Goal: Information Seeking & Learning: Learn about a topic

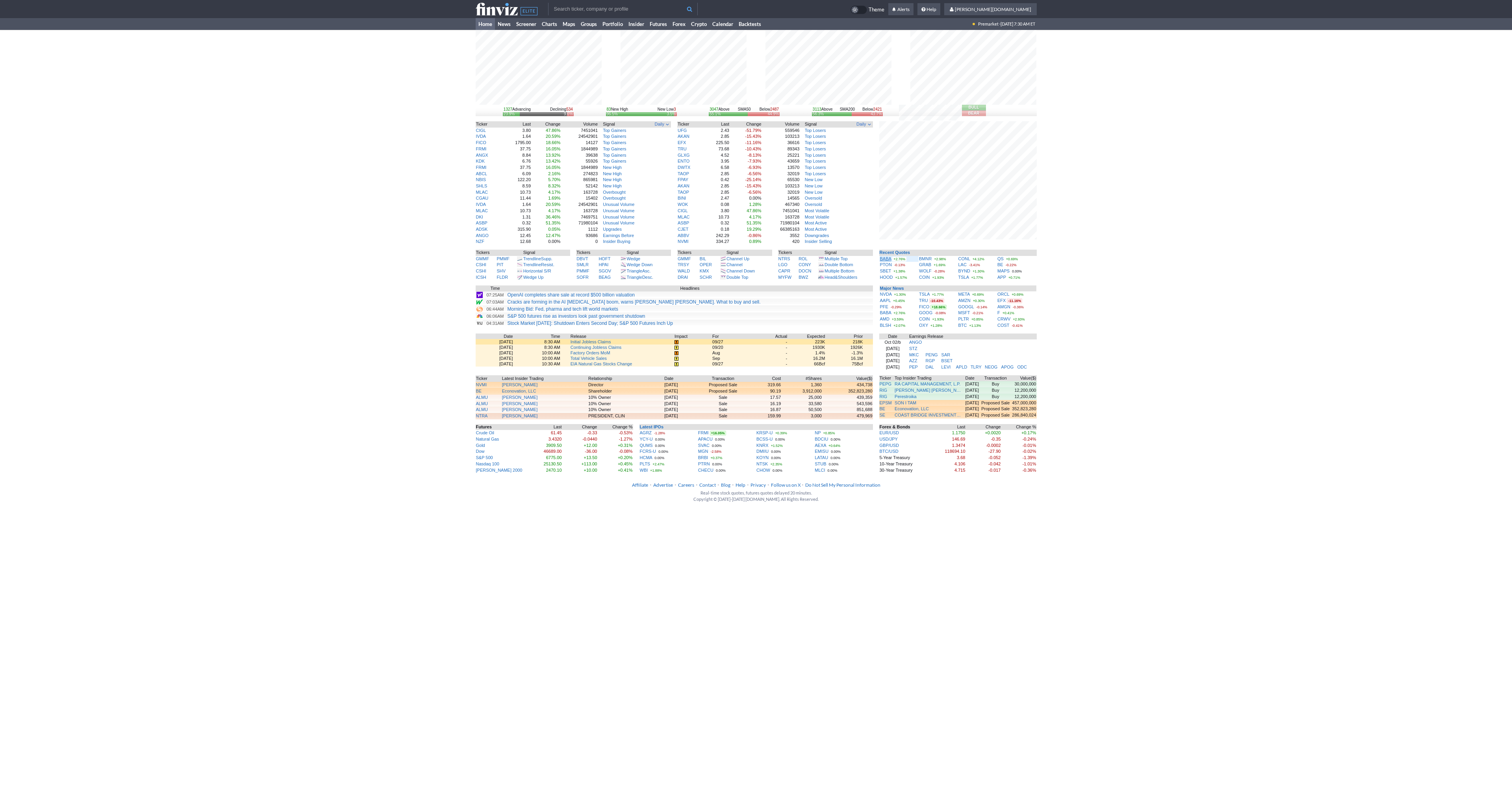
click at [886, 257] on link "BABA" at bounding box center [885, 259] width 11 height 5
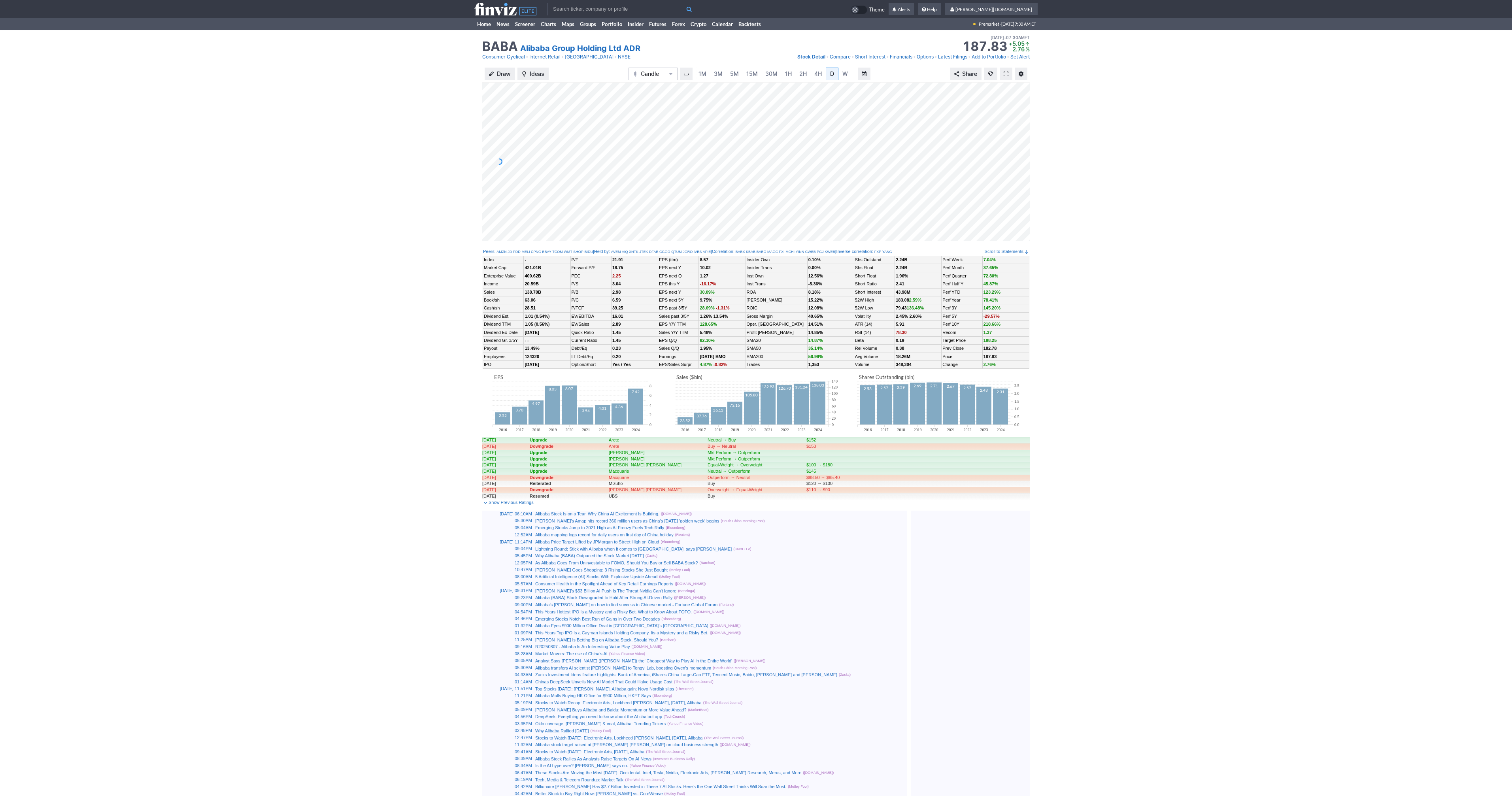
scroll to position [0, 8]
click at [1007, 74] on span at bounding box center [1006, 74] width 5 height 6
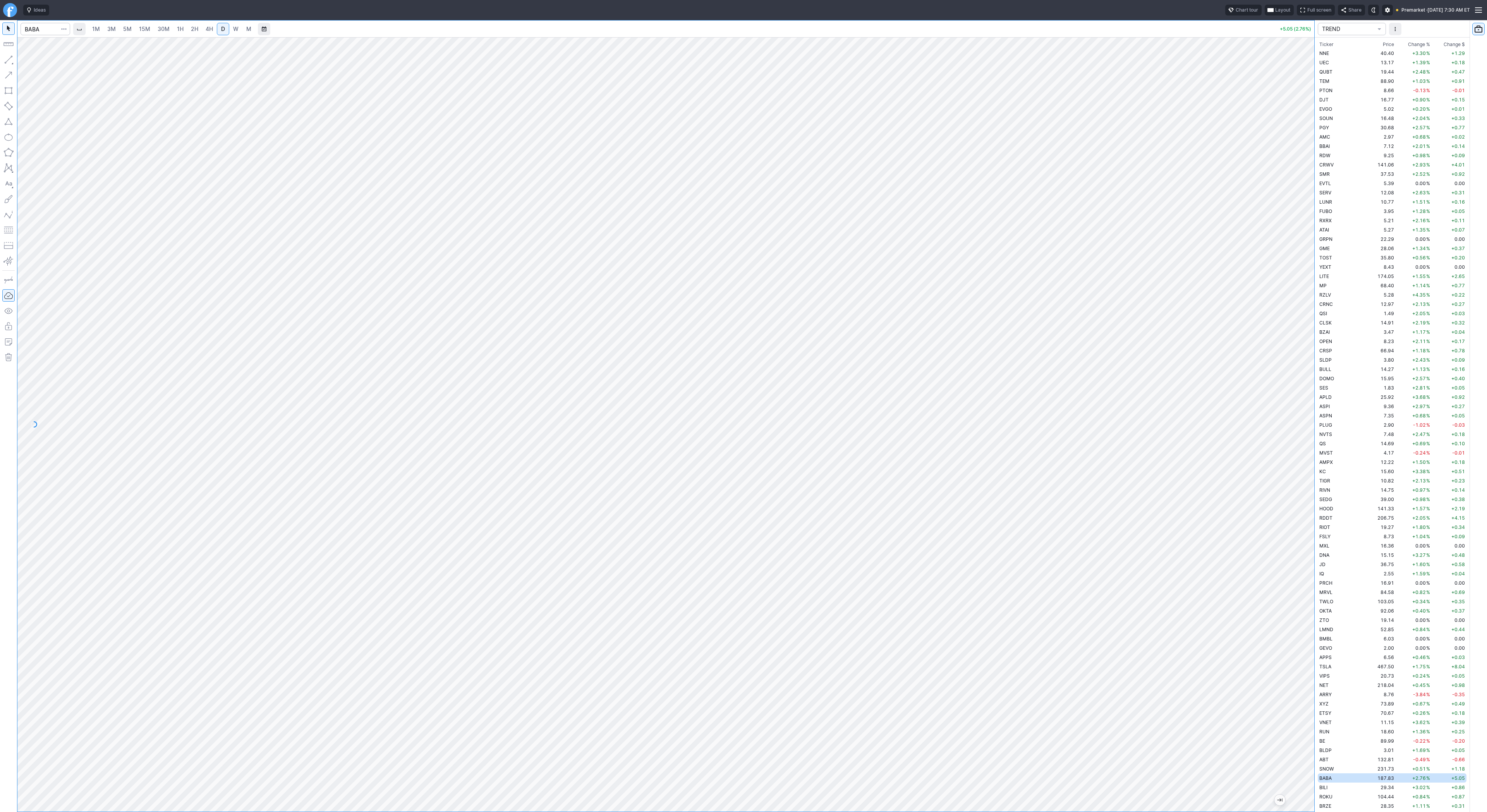
click at [233, 28] on span "W" at bounding box center [236, 28] width 5 height 6
click at [217, 29] on link "D" at bounding box center [223, 29] width 12 height 12
click at [31, 27] on input "Search" at bounding box center [46, 29] width 50 height 12
type input "kweb"
drag, startPoint x: 1303, startPoint y: 244, endPoint x: 1299, endPoint y: 366, distance: 122.1
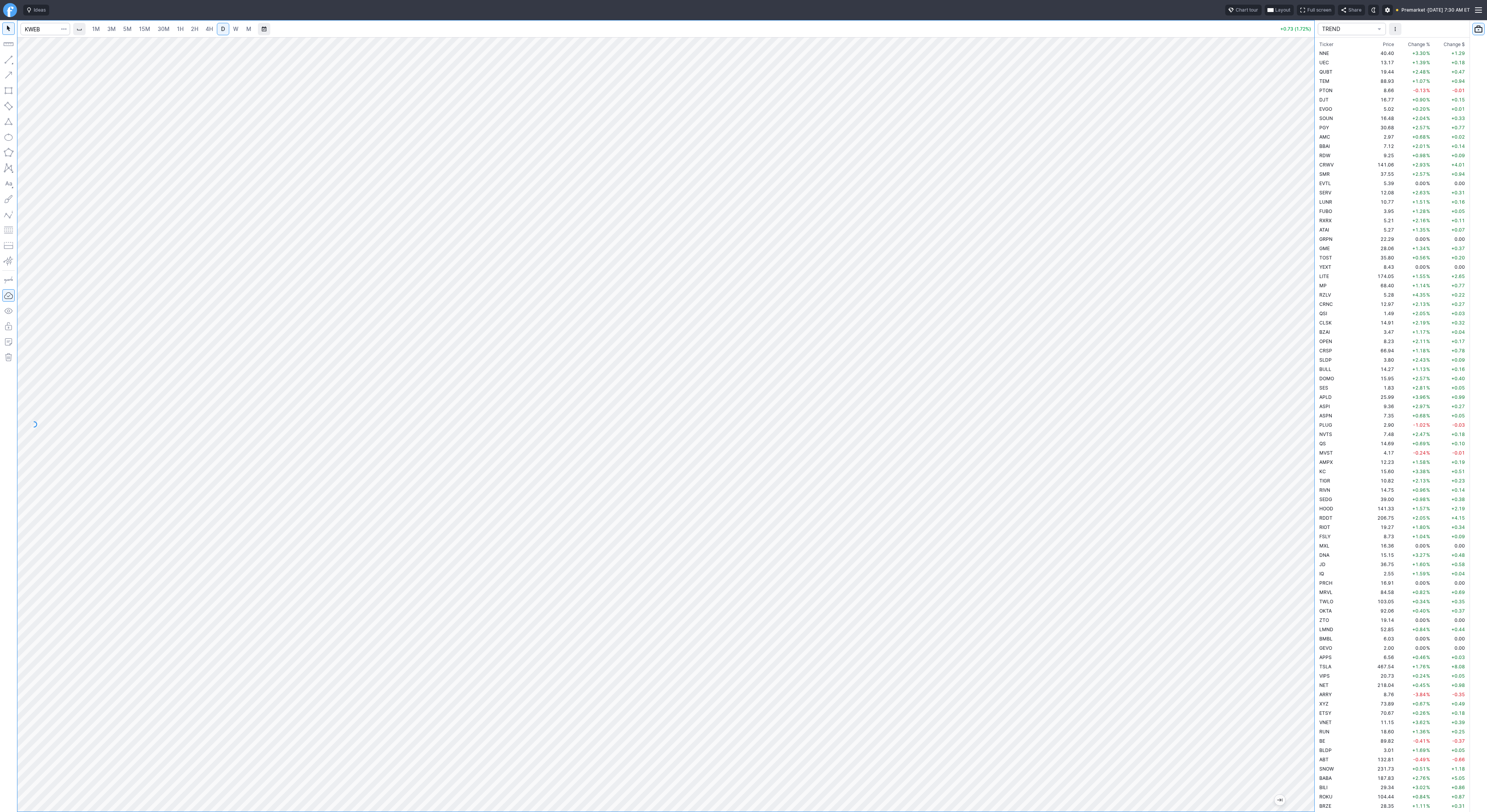
click at [1301, 369] on div at bounding box center [1306, 422] width 16 height 755
click at [1271, 394] on div at bounding box center [666, 424] width 1297 height 774
click at [233, 30] on span "W" at bounding box center [236, 28] width 5 height 6
click at [5, 205] on div "1M 3M 5M 15M 30M 1H 2H 4H D W M +0.73 (1.72%)" at bounding box center [657, 416] width 1314 height 792
click at [39, 62] on span "Line" at bounding box center [45, 61] width 31 height 8
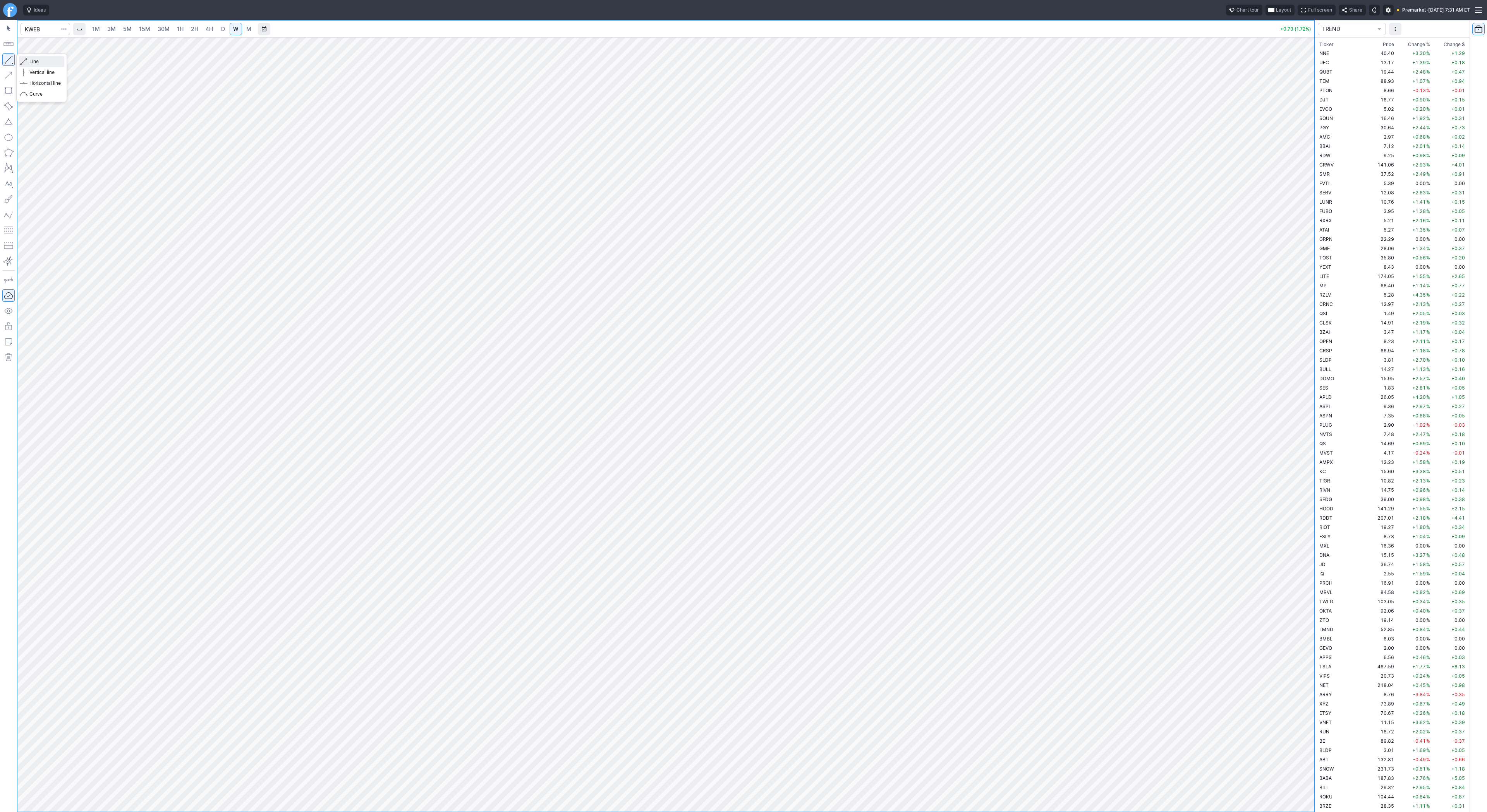
click at [42, 62] on span "Line" at bounding box center [45, 61] width 31 height 8
click at [221, 28] on span "D" at bounding box center [223, 28] width 4 height 6
drag, startPoint x: 1313, startPoint y: 287, endPoint x: 1316, endPoint y: 358, distance: 71.1
click at [1322, 361] on div "1M 3M 5M 15M 30M 1H 2H 4H D W M +0.73 (1.72%) TREND Ticker Price Chg.% Change %…" at bounding box center [744, 416] width 1487 height 792
click at [40, 63] on span "Line" at bounding box center [45, 61] width 31 height 8
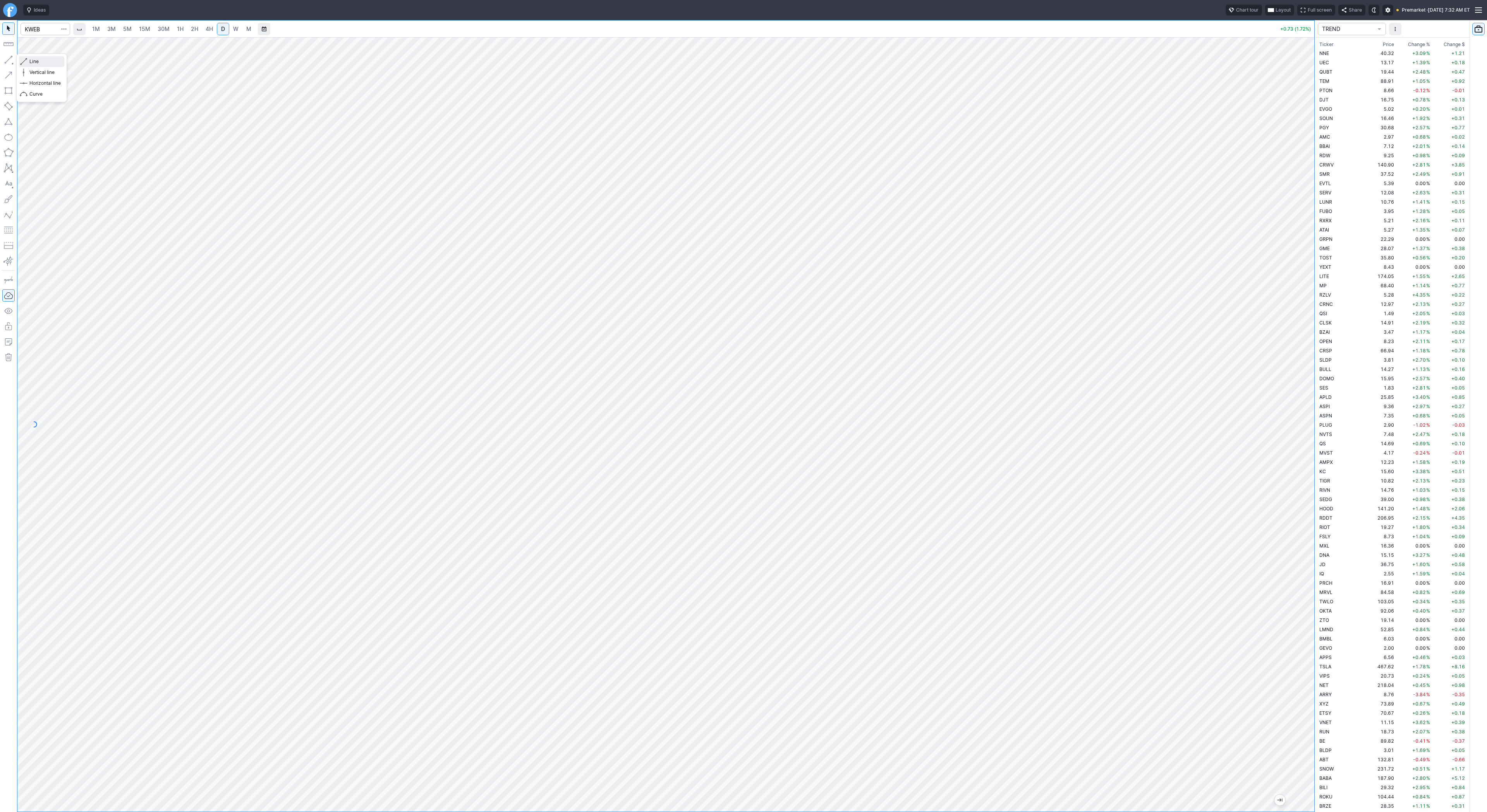
click at [31, 59] on span "Line" at bounding box center [45, 61] width 31 height 8
drag, startPoint x: 1306, startPoint y: 381, endPoint x: 1312, endPoint y: 444, distance: 63.3
click at [1312, 444] on div at bounding box center [1306, 422] width 16 height 755
click at [38, 65] on span "Line" at bounding box center [45, 61] width 31 height 8
click at [36, 62] on span "Line" at bounding box center [45, 61] width 31 height 8
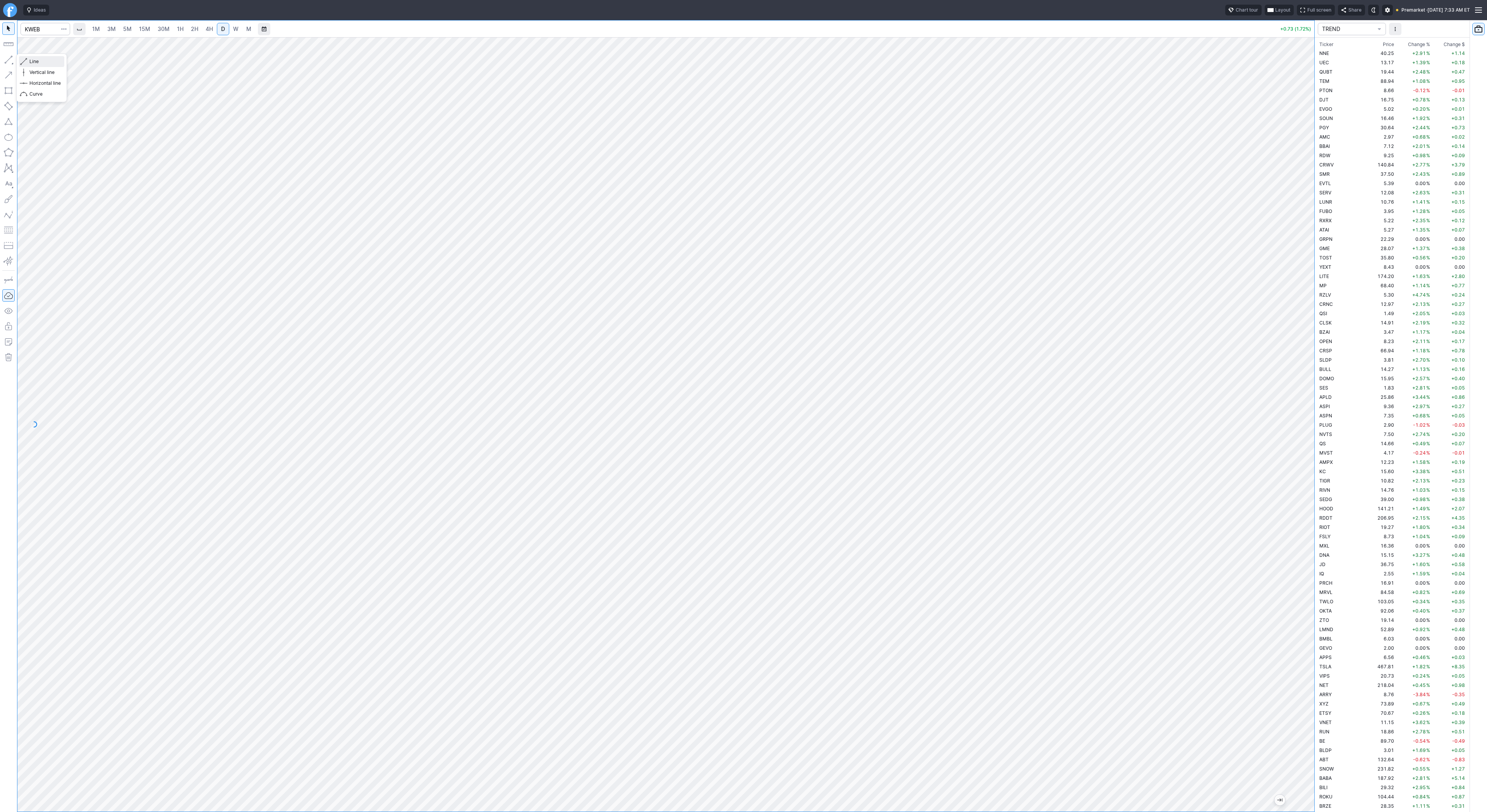
click at [27, 62] on span "button" at bounding box center [25, 61] width 5 height 11
click at [41, 29] on input "Search" at bounding box center [46, 29] width 50 height 12
type input "bmnr"
click at [181, 29] on span "1H" at bounding box center [180, 28] width 6 height 6
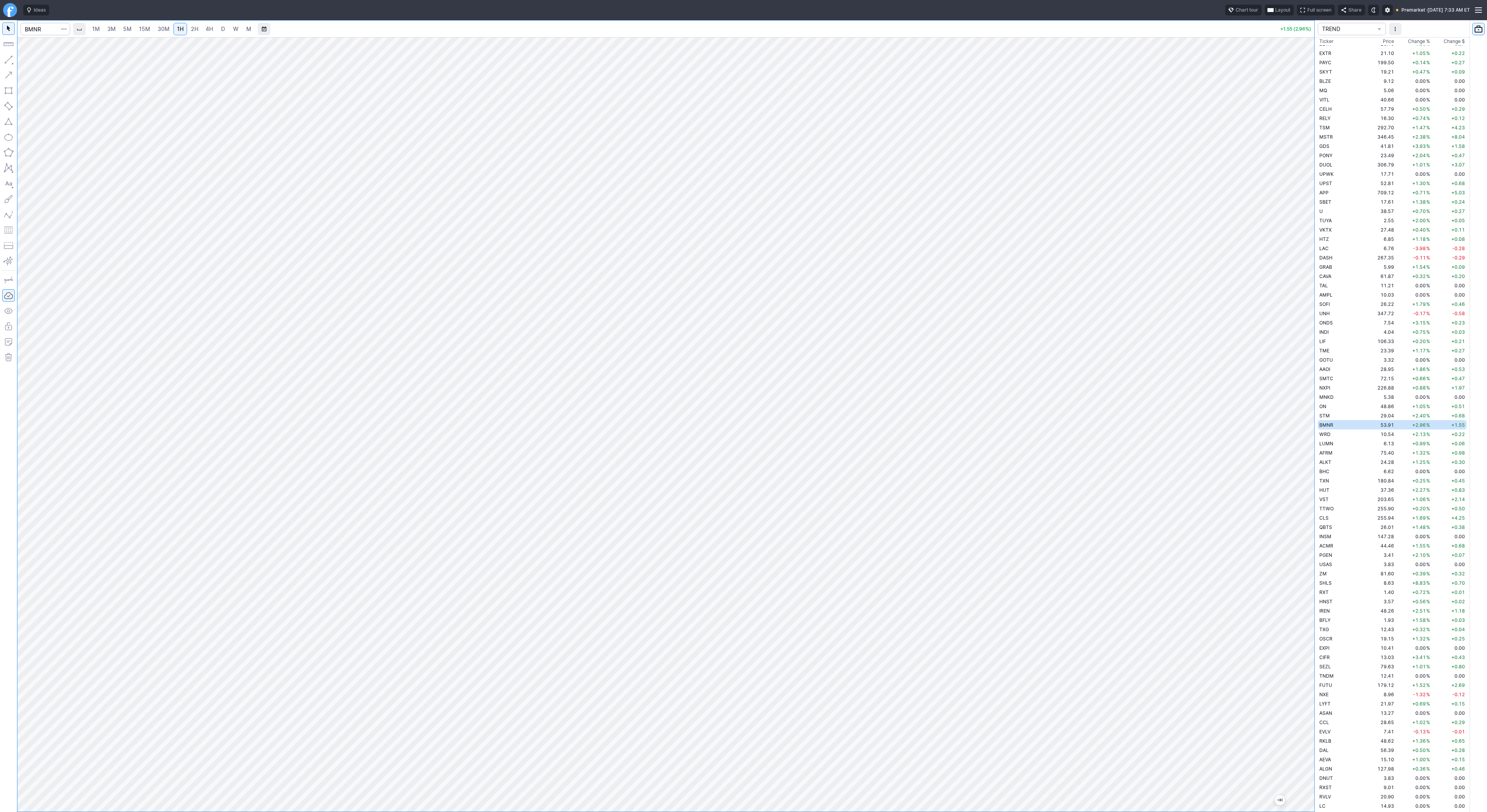
click at [116, 31] on link "3M" at bounding box center [111, 29] width 16 height 12
click at [143, 28] on span "15M" at bounding box center [144, 28] width 11 height 6
click at [159, 25] on span "30M" at bounding box center [163, 28] width 12 height 6
click at [199, 31] on link "2H" at bounding box center [195, 29] width 14 height 12
click at [182, 30] on span "1H" at bounding box center [180, 28] width 6 height 6
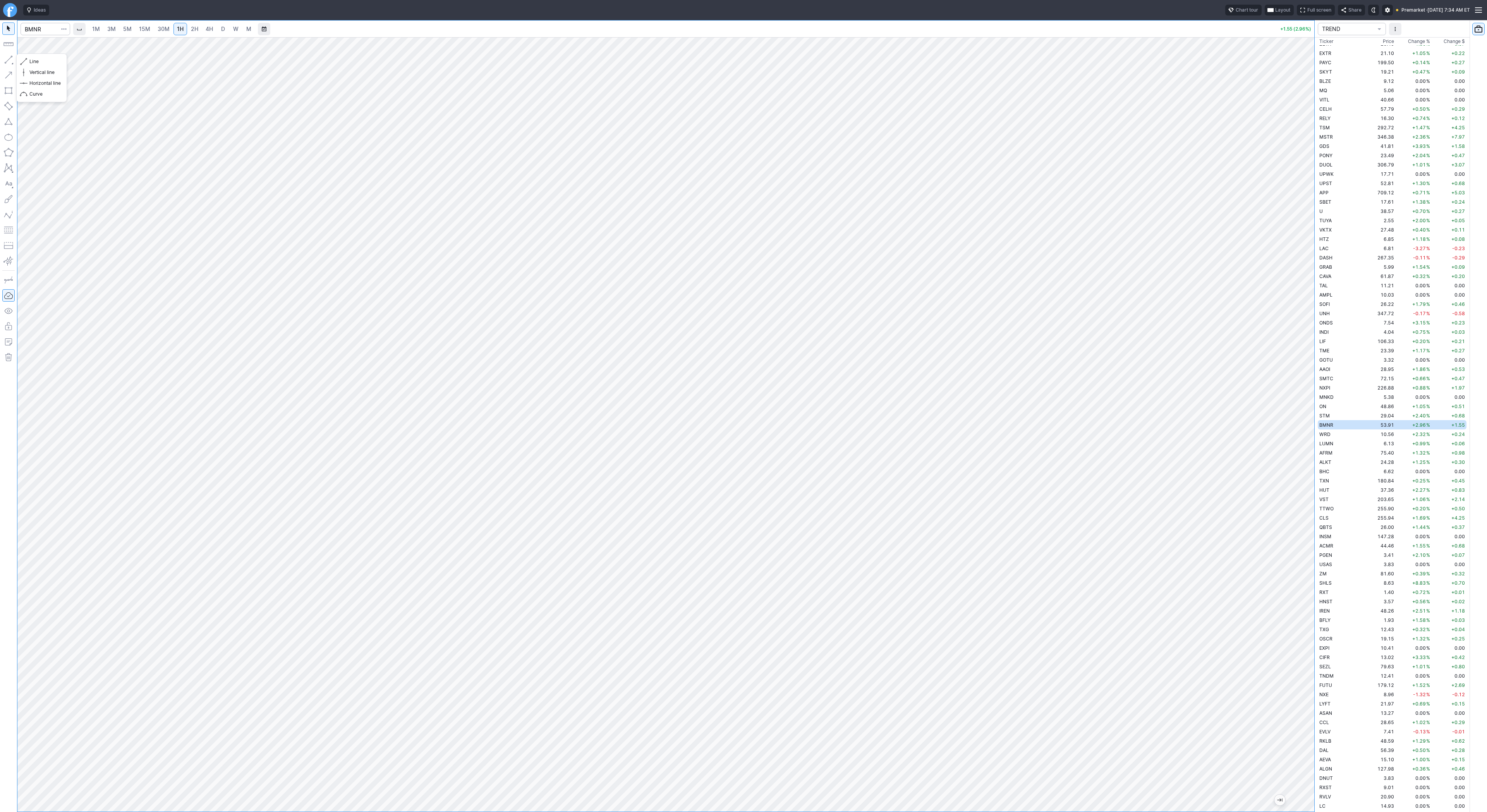
click at [10, 62] on button "button" at bounding box center [8, 59] width 12 height 12
click at [29, 59] on button "Line" at bounding box center [42, 61] width 45 height 11
drag, startPoint x: 20, startPoint y: 62, endPoint x: 27, endPoint y: 73, distance: 13.0
click at [20, 61] on button "Line" at bounding box center [42, 61] width 45 height 11
click at [10, 58] on button "button" at bounding box center [8, 59] width 12 height 12
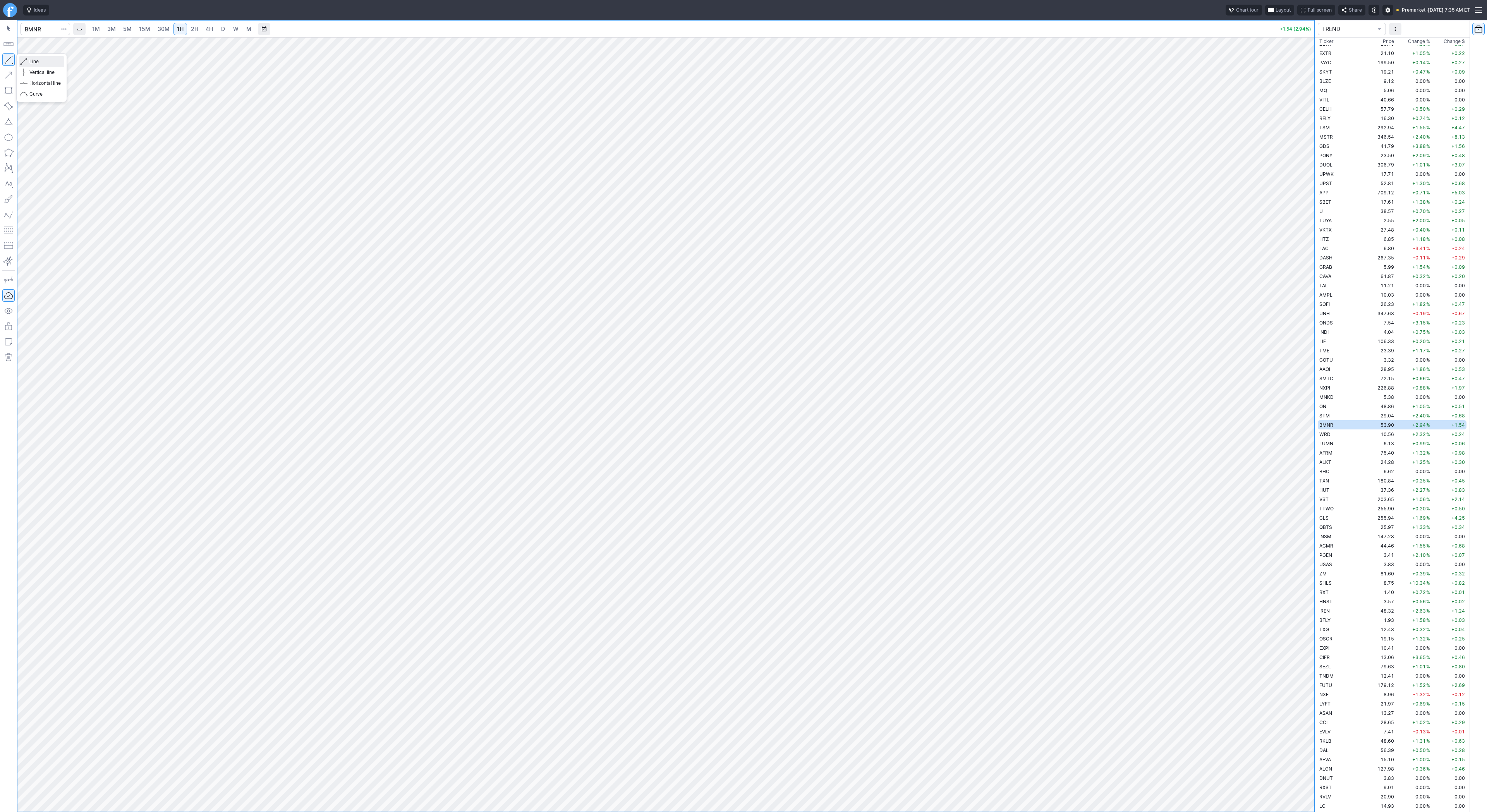
drag, startPoint x: 42, startPoint y: 60, endPoint x: 45, endPoint y: 89, distance: 29.2
click at [42, 61] on span "Line" at bounding box center [45, 61] width 31 height 8
drag, startPoint x: 1309, startPoint y: 380, endPoint x: 1305, endPoint y: 416, distance: 36.2
click at [1310, 416] on div at bounding box center [1306, 422] width 16 height 755
click at [30, 61] on span "Line" at bounding box center [45, 61] width 31 height 8
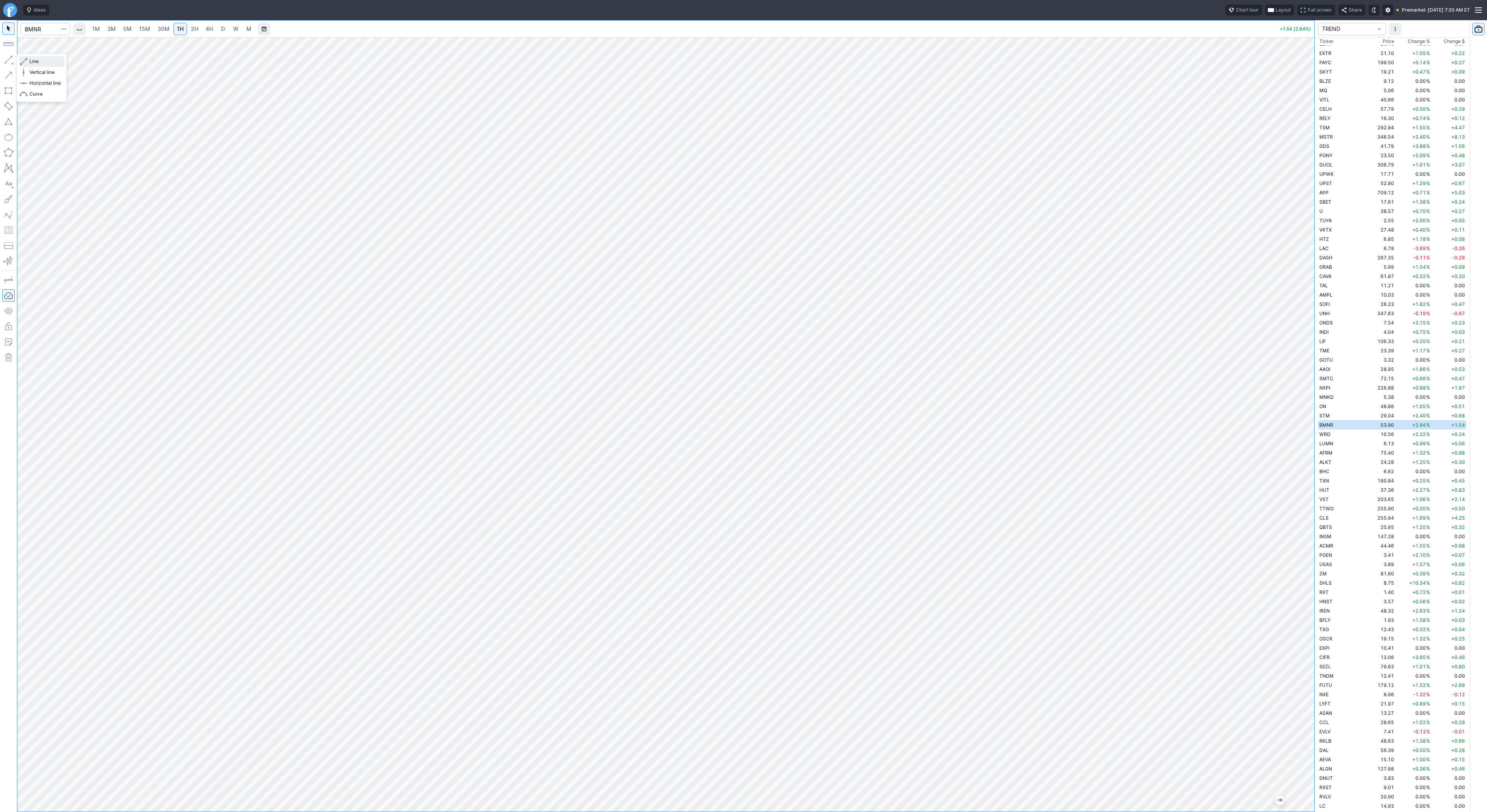
drag, startPoint x: 36, startPoint y: 61, endPoint x: 53, endPoint y: 76, distance: 22.7
click at [36, 61] on span "Line" at bounding box center [45, 61] width 31 height 8
click at [48, 32] on input "Search" at bounding box center [46, 29] width 50 height 12
type input "smh"
click at [217, 28] on link "D" at bounding box center [223, 29] width 12 height 12
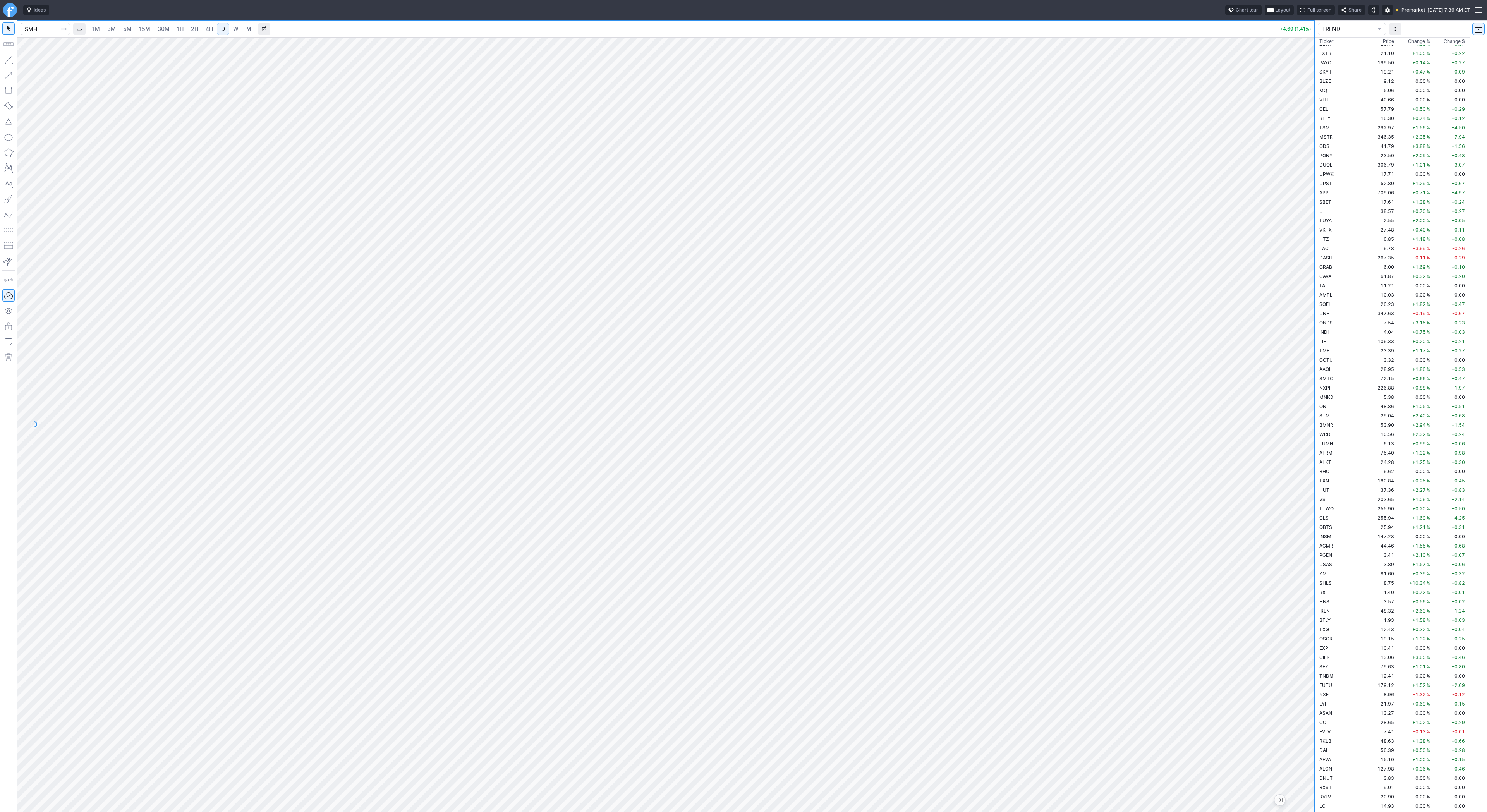
drag, startPoint x: 1305, startPoint y: 317, endPoint x: 1306, endPoint y: 417, distance: 100.0
click at [1306, 417] on div at bounding box center [1306, 422] width 16 height 755
click at [29, 61] on button "Line" at bounding box center [42, 61] width 45 height 11
click at [12, 58] on button "button" at bounding box center [8, 59] width 12 height 12
click at [6, 56] on button "button" at bounding box center [8, 59] width 12 height 12
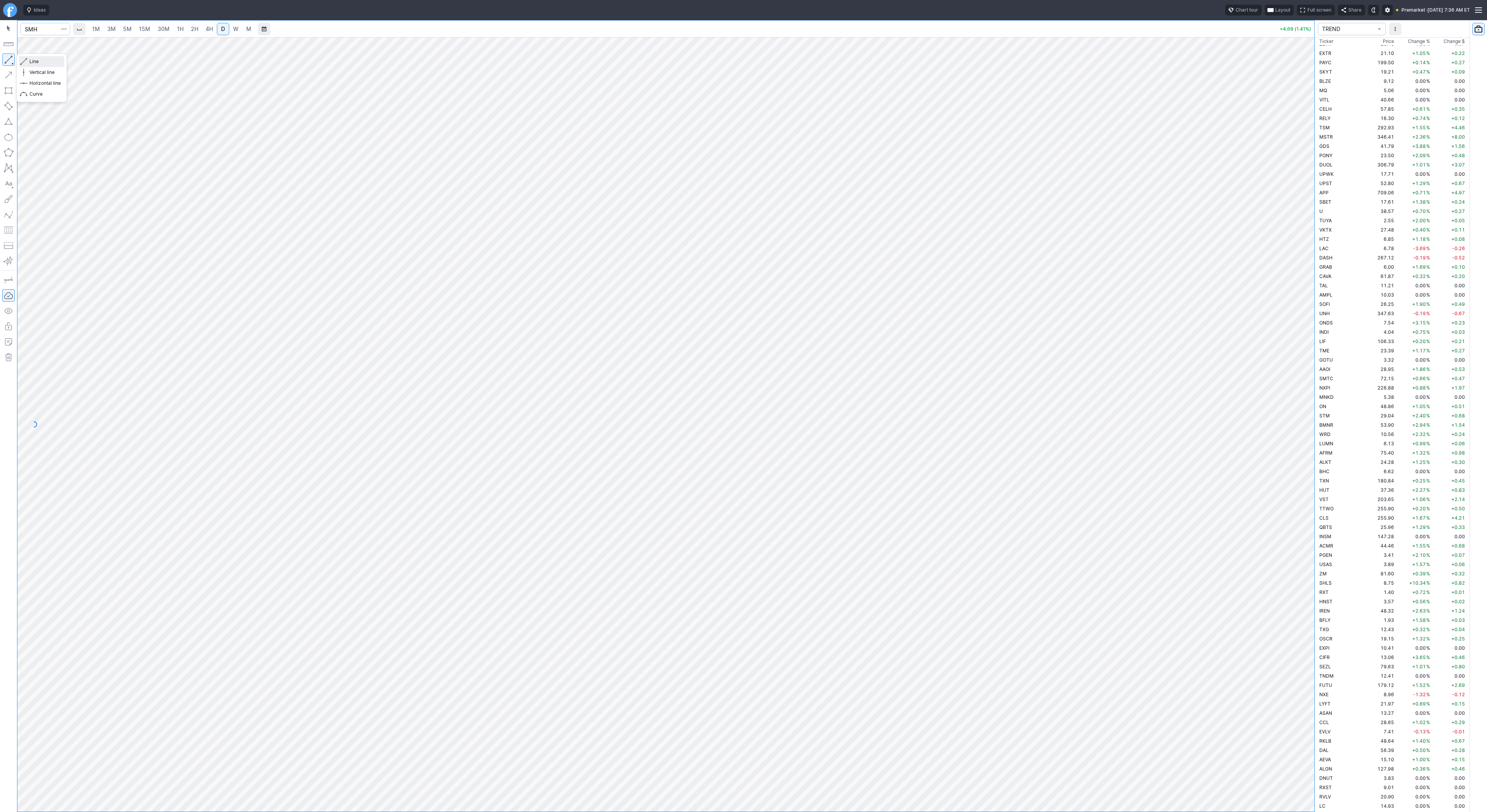
drag, startPoint x: 53, startPoint y: 62, endPoint x: 57, endPoint y: 85, distance: 23.3
click at [53, 63] on span "Line" at bounding box center [45, 61] width 31 height 8
click at [33, 62] on span "Line" at bounding box center [45, 61] width 31 height 8
click at [36, 62] on span "Line" at bounding box center [45, 61] width 31 height 8
click at [1299, 190] on div at bounding box center [1306, 422] width 16 height 755
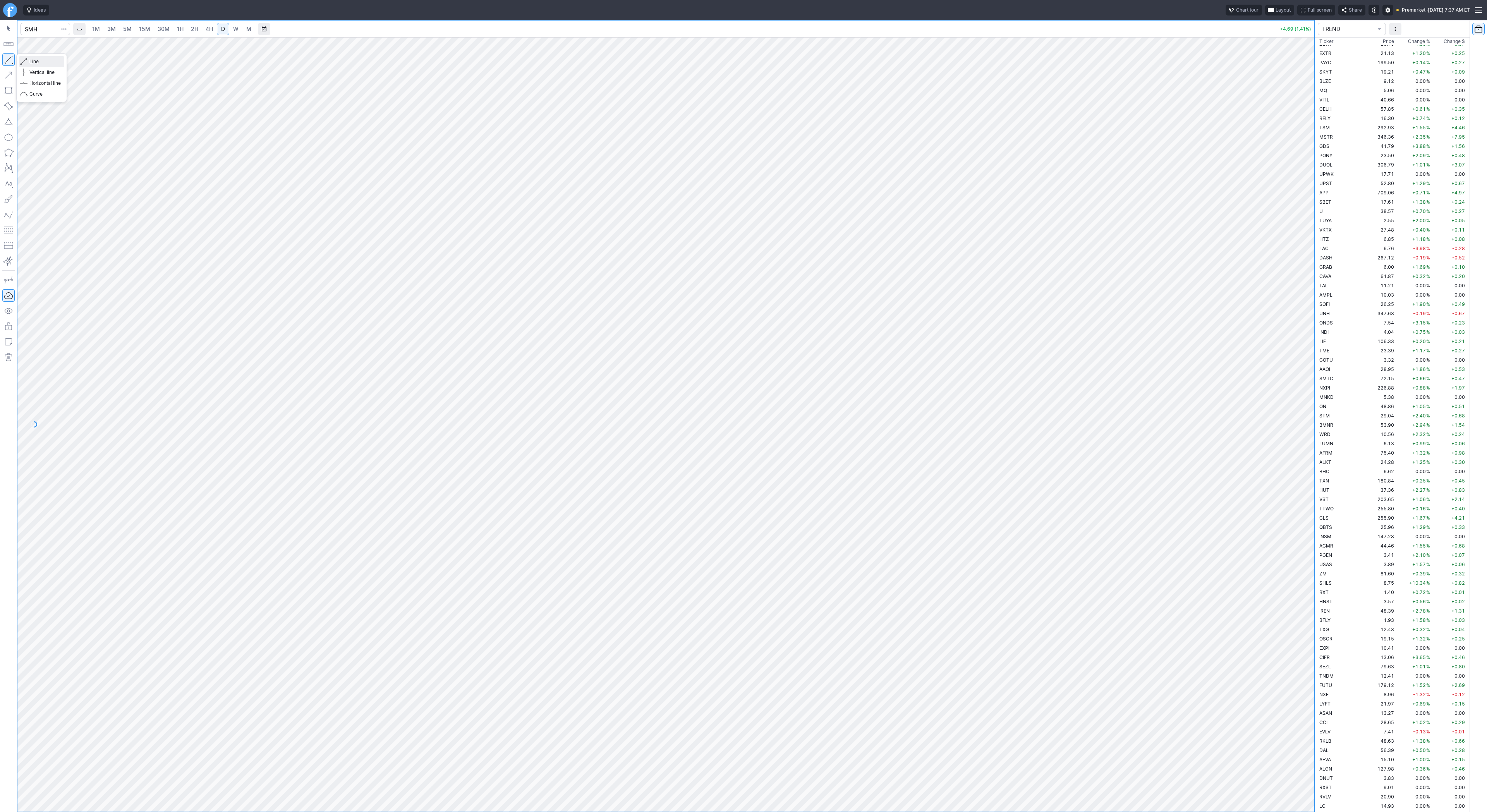
click at [29, 62] on span "Line" at bounding box center [45, 61] width 31 height 8
click at [40, 63] on span "Line" at bounding box center [45, 61] width 31 height 8
click at [32, 59] on span "Line" at bounding box center [45, 61] width 31 height 8
click at [10, 63] on button "button" at bounding box center [8, 59] width 12 height 12
click at [11, 61] on button "button" at bounding box center [8, 59] width 12 height 12
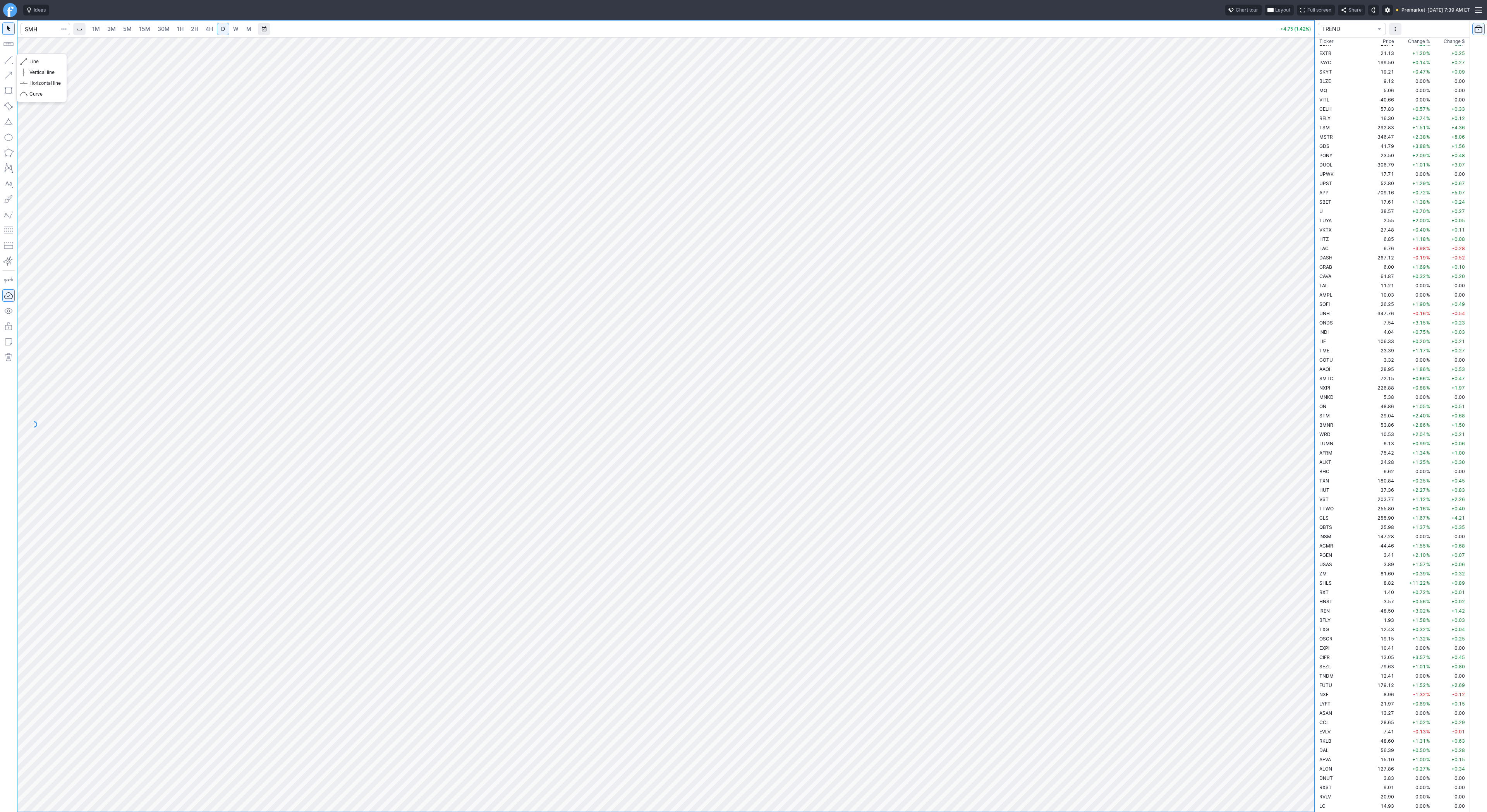
click at [8, 62] on button "button" at bounding box center [8, 59] width 12 height 12
click at [31, 29] on input "Search" at bounding box center [46, 29] width 50 height 12
type input "spy"
click at [28, 63] on button "Line" at bounding box center [42, 61] width 45 height 11
click at [39, 64] on span "Line" at bounding box center [45, 61] width 31 height 8
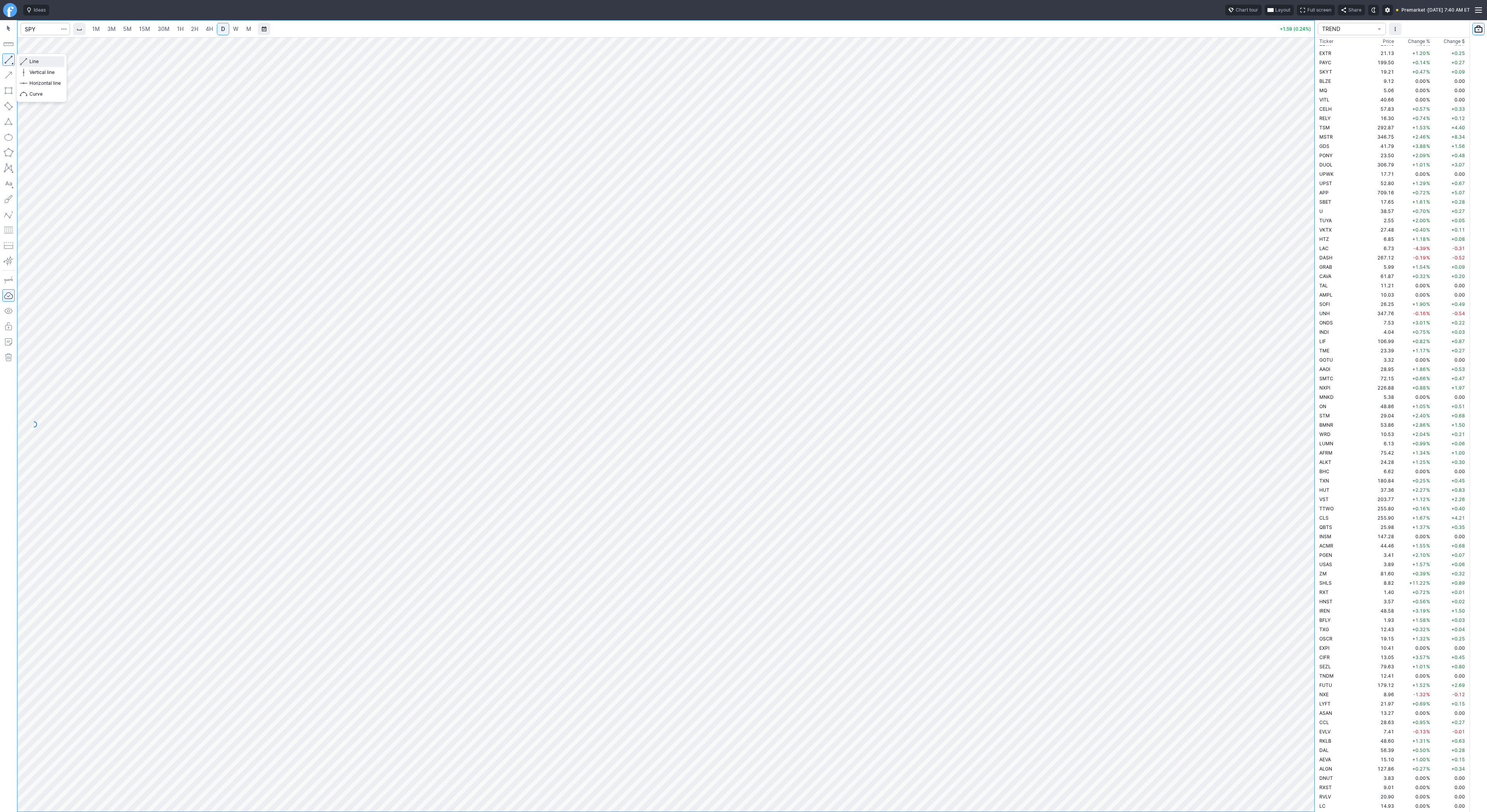
click at [34, 62] on span "Line" at bounding box center [45, 61] width 31 height 8
drag, startPoint x: 31, startPoint y: 59, endPoint x: 55, endPoint y: 76, distance: 29.4
click at [31, 61] on span "Line" at bounding box center [45, 61] width 31 height 8
click at [8, 58] on button "button" at bounding box center [8, 59] width 12 height 12
drag, startPoint x: 6, startPoint y: 57, endPoint x: 31, endPoint y: 72, distance: 29.2
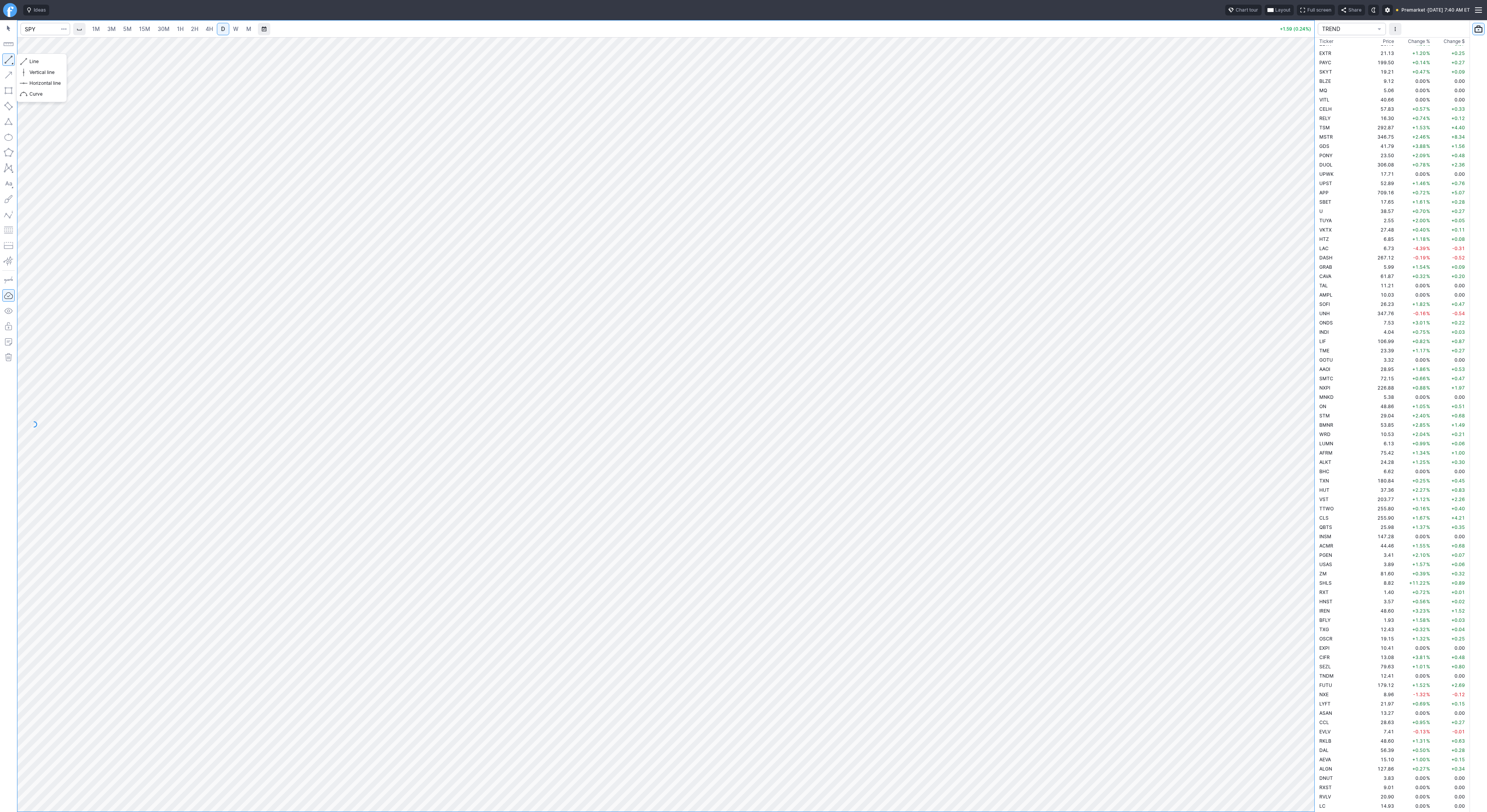
click at [6, 58] on button "button" at bounding box center [8, 59] width 12 height 12
click at [12, 62] on button "button" at bounding box center [8, 59] width 12 height 12
drag, startPoint x: 1310, startPoint y: 284, endPoint x: 1307, endPoint y: 327, distance: 43.1
click at [1307, 327] on div at bounding box center [1306, 422] width 16 height 755
click at [43, 61] on span "Line" at bounding box center [45, 61] width 31 height 8
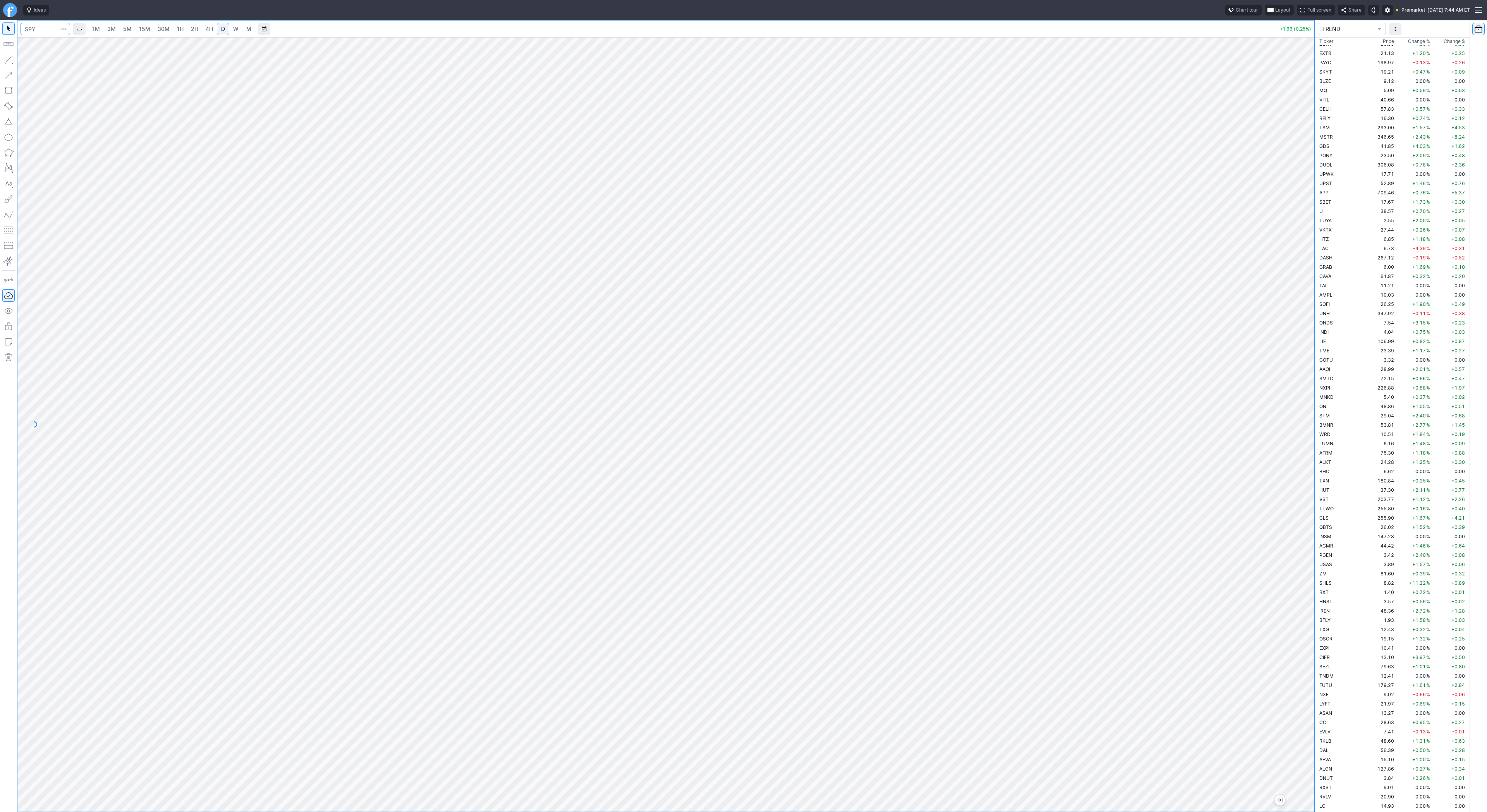
click at [36, 24] on input "Search" at bounding box center [46, 29] width 50 height 12
type input "bmnr"
click at [0, 169] on html "Ideas Chart tour Layout Full screen Share Premarket · Thu OCT 02 2025 7:44 AM E…" at bounding box center [744, 406] width 1487 height 812
click at [196, 32] on span "2H" at bounding box center [195, 28] width 8 height 6
click at [7, 62] on button "button" at bounding box center [8, 59] width 12 height 12
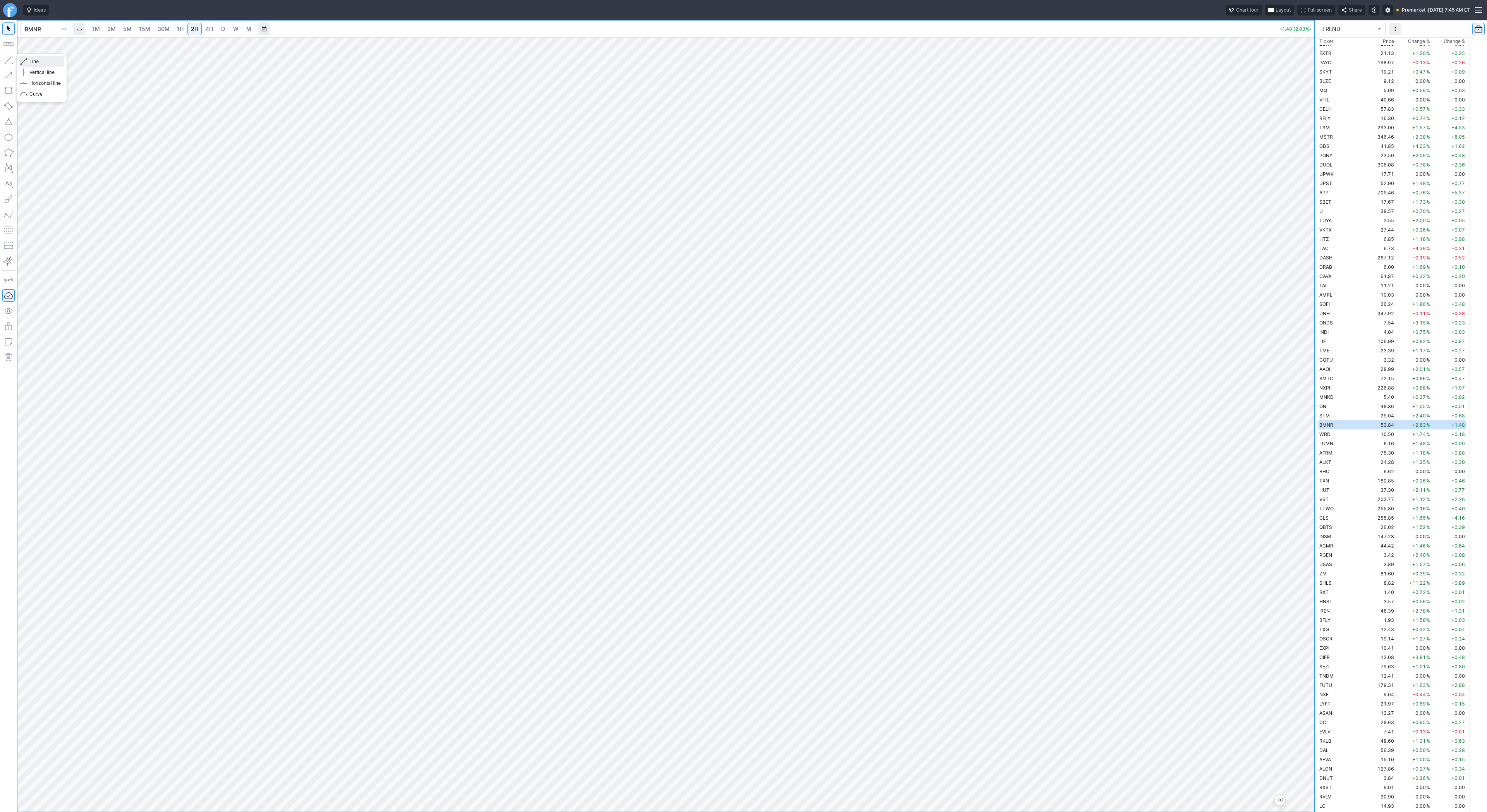
drag, startPoint x: 29, startPoint y: 59, endPoint x: 33, endPoint y: 67, distance: 8.9
click at [30, 61] on span "Line" at bounding box center [45, 61] width 31 height 8
click at [37, 62] on span "Line" at bounding box center [45, 61] width 31 height 8
click at [32, 62] on span "Line" at bounding box center [45, 61] width 31 height 8
drag, startPoint x: 6, startPoint y: 61, endPoint x: 17, endPoint y: 80, distance: 22.0
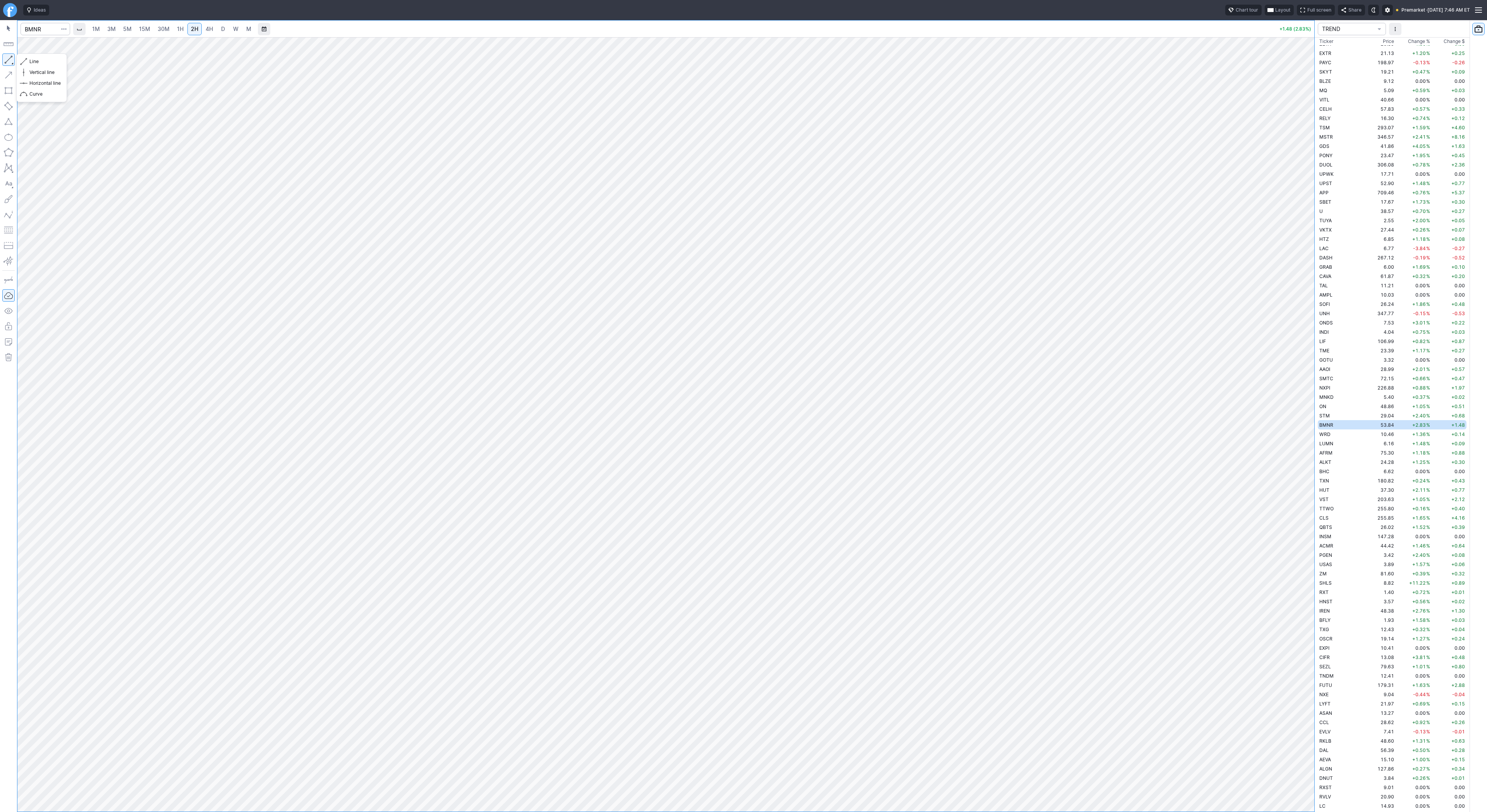
click at [5, 61] on button "button" at bounding box center [8, 59] width 12 height 12
drag, startPoint x: 1306, startPoint y: 357, endPoint x: 1301, endPoint y: 401, distance: 44.3
click at [1304, 409] on div at bounding box center [1306, 422] width 16 height 755
click at [6, 59] on button "button" at bounding box center [8, 59] width 12 height 12
click at [48, 31] on input "Search" at bounding box center [46, 29] width 50 height 12
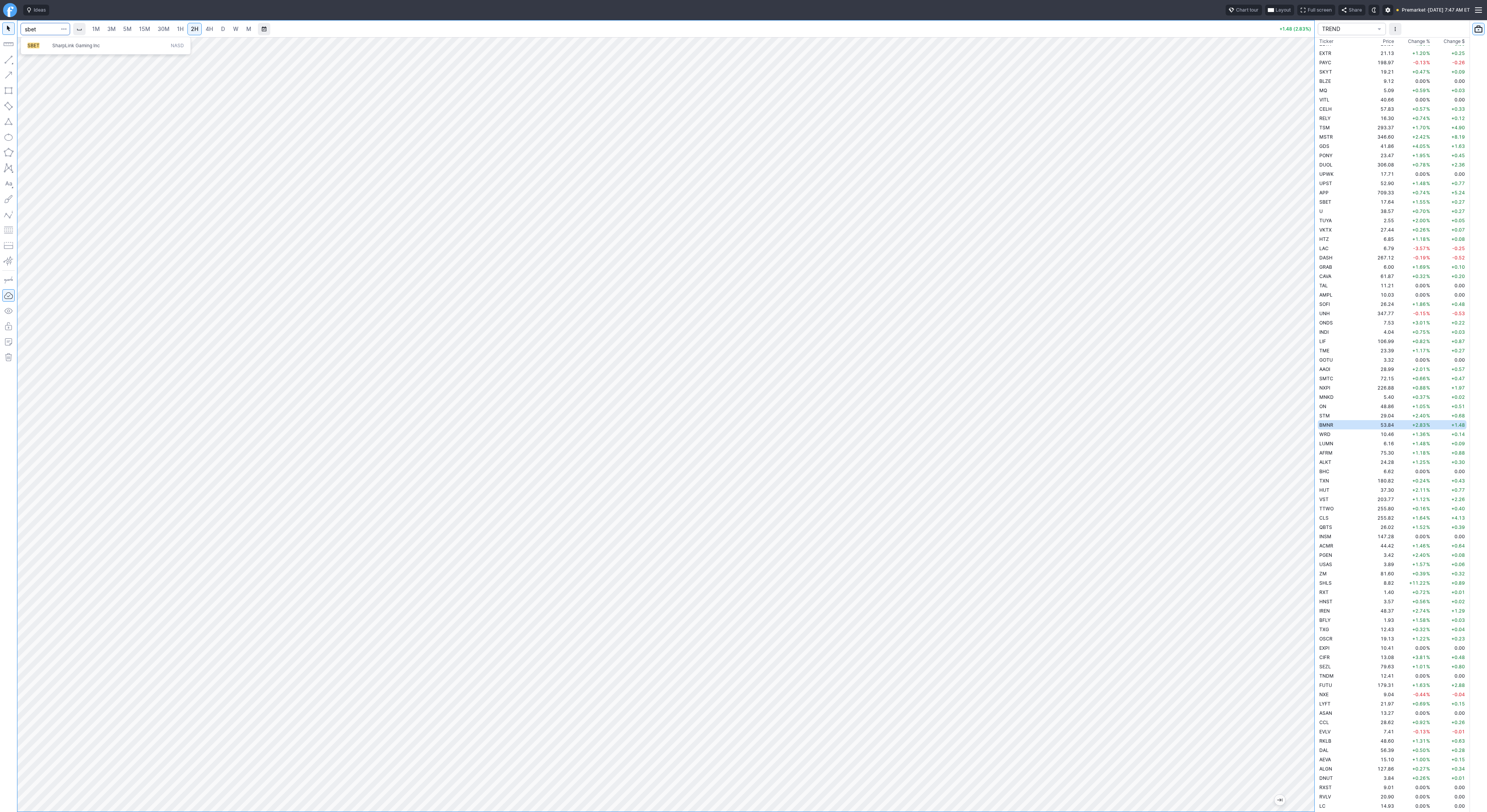
type input "sbet"
click at [73, 48] on span "SharpLink Gaming Inc" at bounding box center [76, 46] width 48 height 6
click at [36, 64] on span "Line" at bounding box center [45, 61] width 31 height 8
drag, startPoint x: 31, startPoint y: 60, endPoint x: 55, endPoint y: 94, distance: 41.6
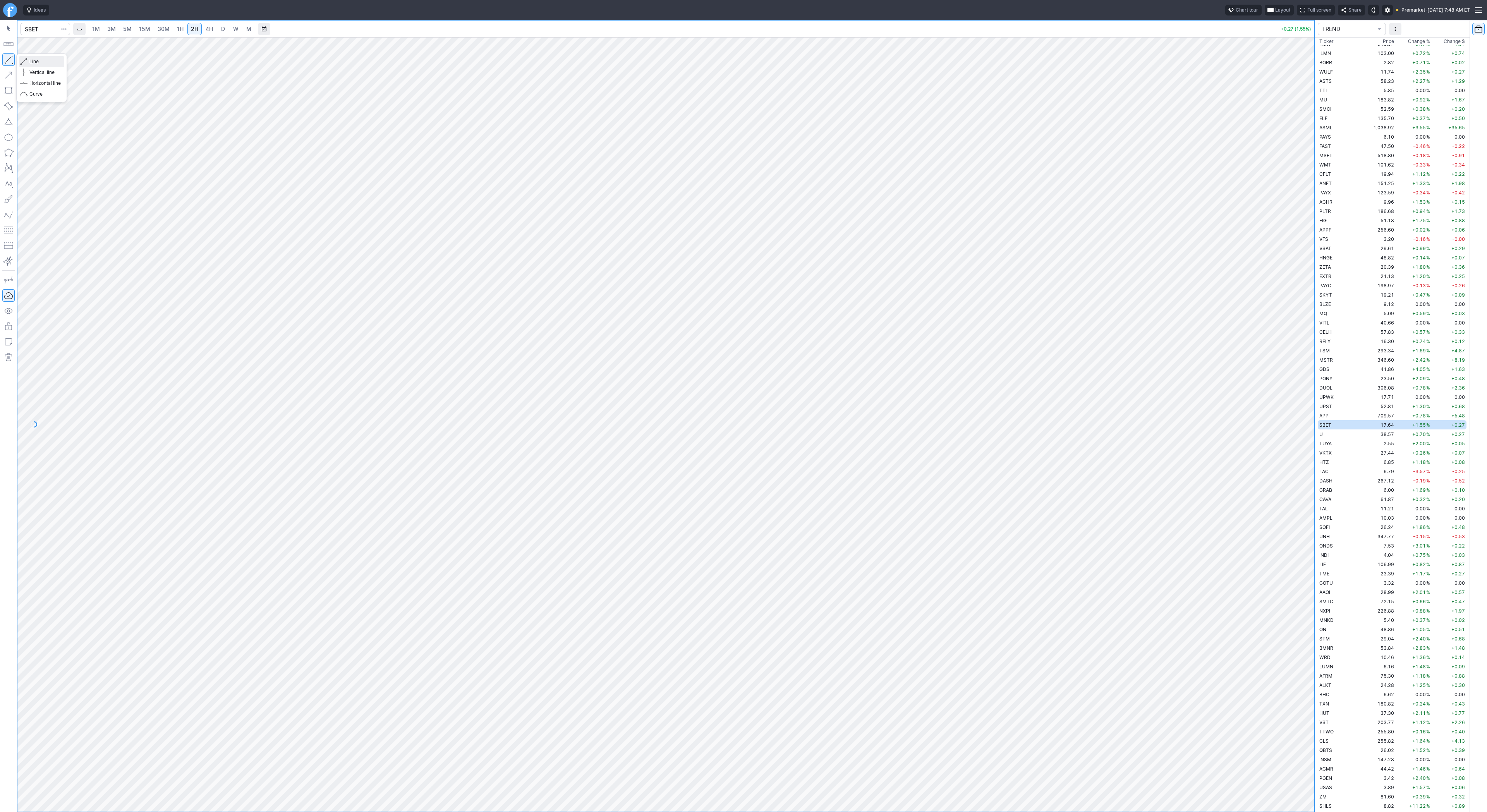
click at [31, 61] on span "Line" at bounding box center [45, 61] width 31 height 8
click at [36, 32] on input "Search" at bounding box center [46, 29] width 50 height 12
type input "eth"
click at [84, 146] on span "ereum / USD" at bounding box center [73, 143] width 28 height 6
click at [212, 32] on link "4H" at bounding box center [209, 29] width 14 height 12
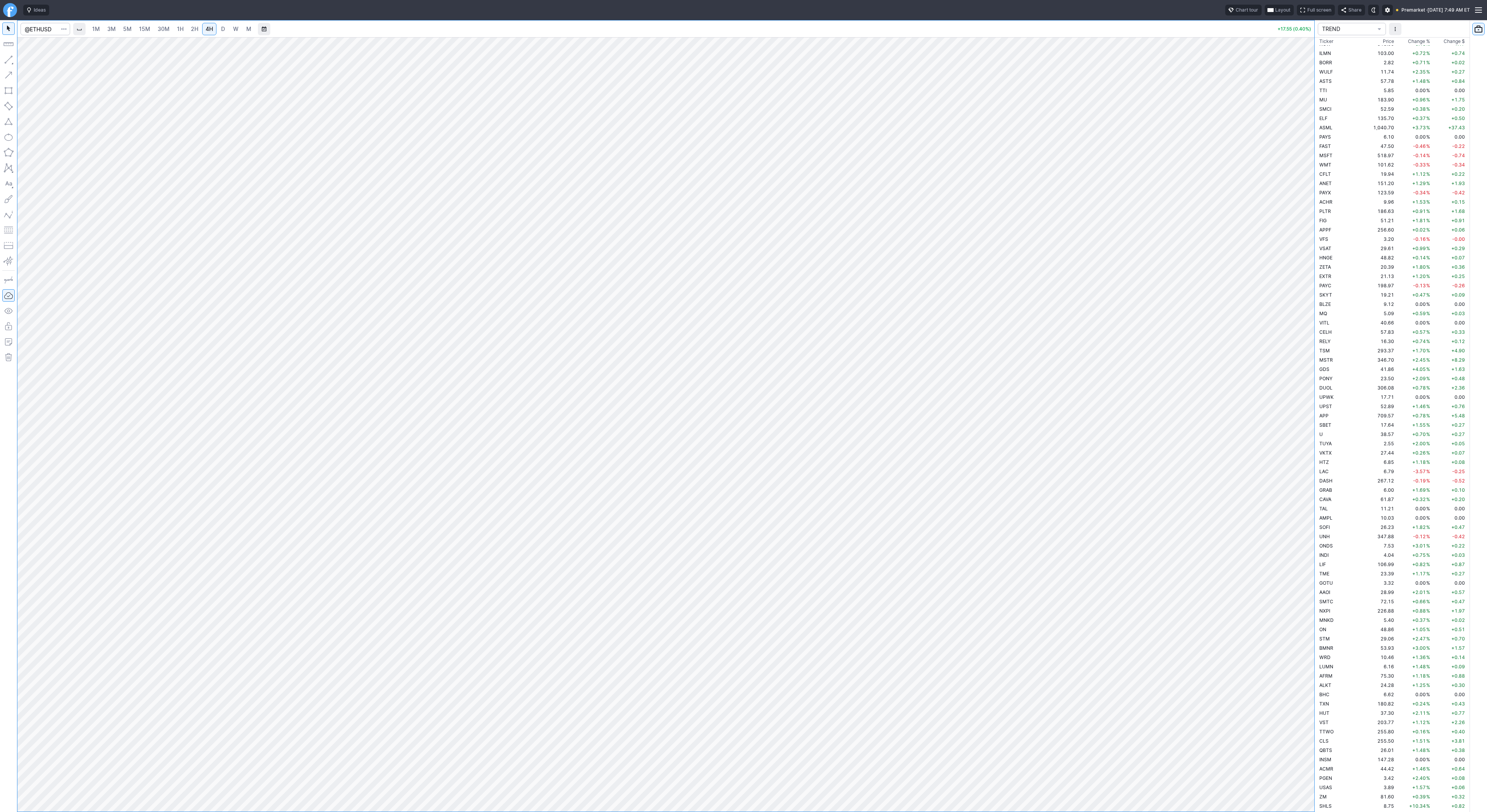
click at [222, 29] on span "D" at bounding box center [223, 28] width 4 height 6
drag, startPoint x: 1305, startPoint y: 208, endPoint x: 1300, endPoint y: 336, distance: 128.1
click at [1300, 337] on div at bounding box center [1306, 422] width 16 height 755
click at [195, 27] on span "2H" at bounding box center [195, 28] width 8 height 6
click at [202, 29] on link "4H" at bounding box center [209, 29] width 14 height 12
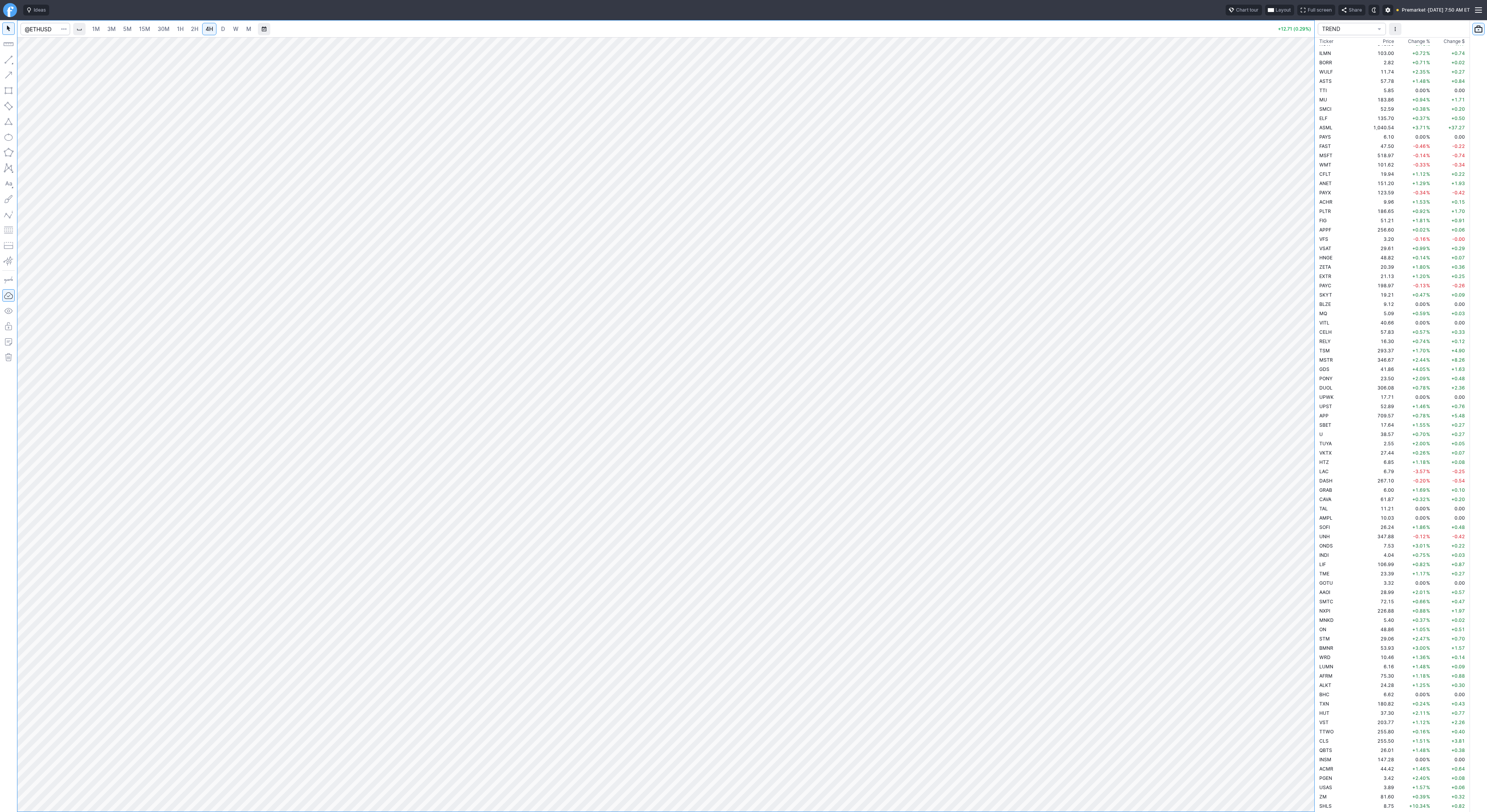
click at [221, 32] on span "D" at bounding box center [223, 28] width 4 height 6
drag, startPoint x: 1311, startPoint y: 255, endPoint x: 1305, endPoint y: 320, distance: 65.3
click at [1306, 324] on div at bounding box center [1306, 422] width 16 height 755
click at [25, 59] on span "button" at bounding box center [25, 61] width 5 height 11
click at [36, 62] on span "Line" at bounding box center [45, 61] width 31 height 8
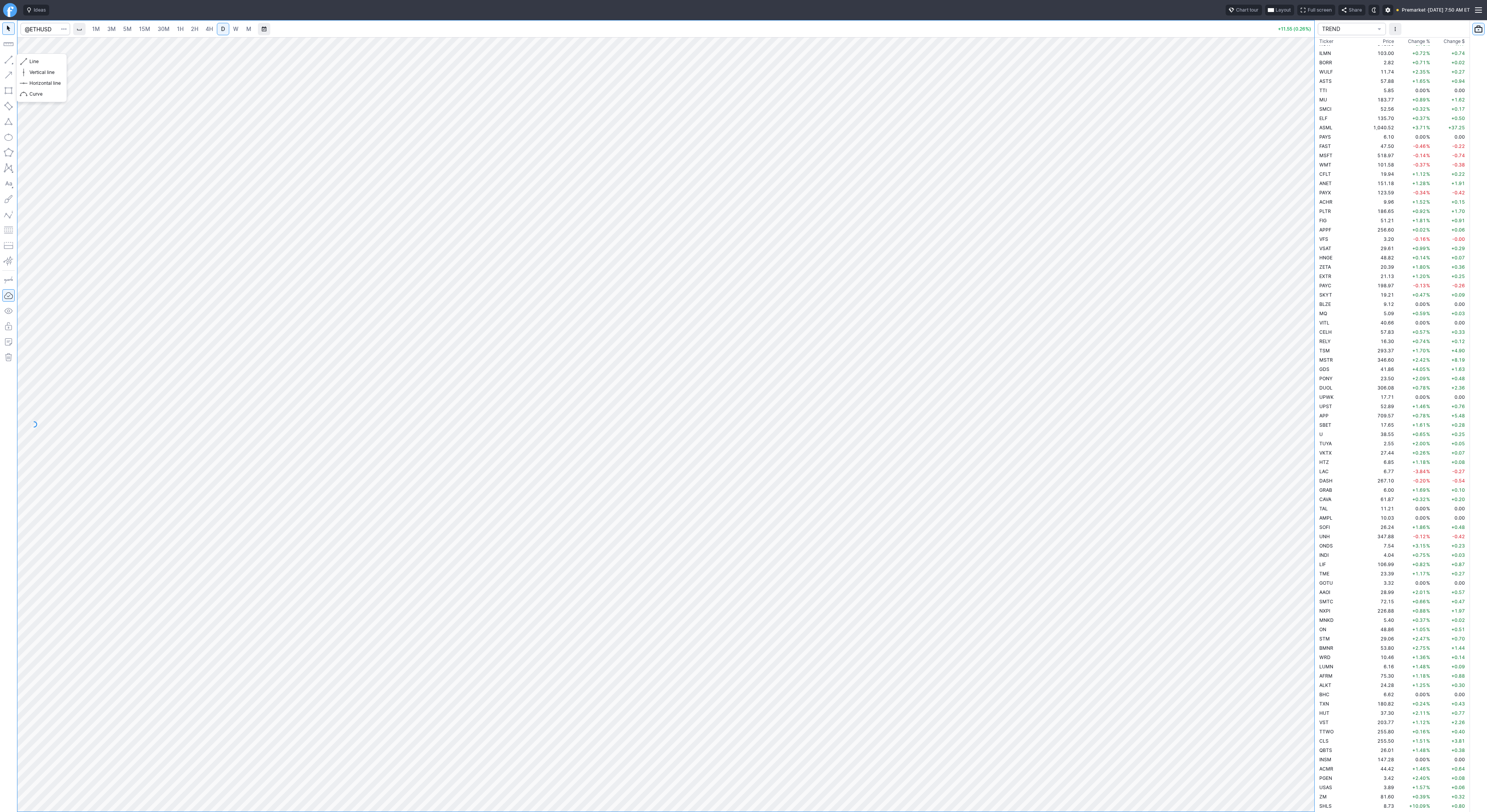
click at [10, 60] on button "button" at bounding box center [8, 59] width 12 height 12
click at [12, 55] on button "button" at bounding box center [8, 59] width 12 height 12
drag, startPoint x: 10, startPoint y: 57, endPoint x: 14, endPoint y: 73, distance: 16.5
click at [10, 58] on button "button" at bounding box center [8, 59] width 12 height 12
click at [6, 62] on button "button" at bounding box center [8, 59] width 12 height 12
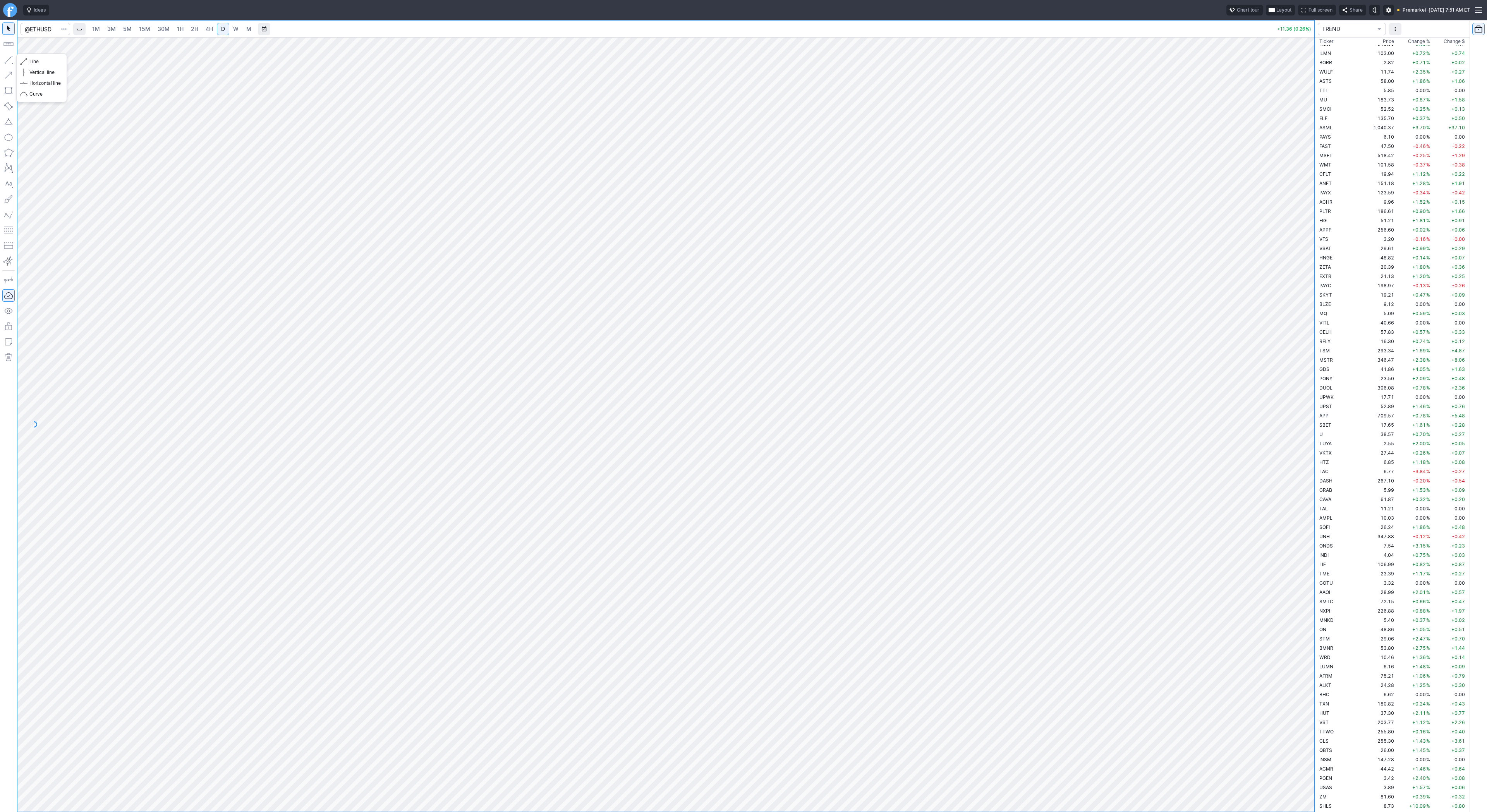
click at [9, 61] on button "button" at bounding box center [8, 59] width 12 height 12
click at [37, 62] on span "Line" at bounding box center [45, 61] width 31 height 8
click at [184, 28] on link "1H" at bounding box center [180, 29] width 13 height 12
click at [199, 30] on link "2H" at bounding box center [195, 29] width 14 height 12
click at [209, 30] on span "4H" at bounding box center [209, 28] width 8 height 6
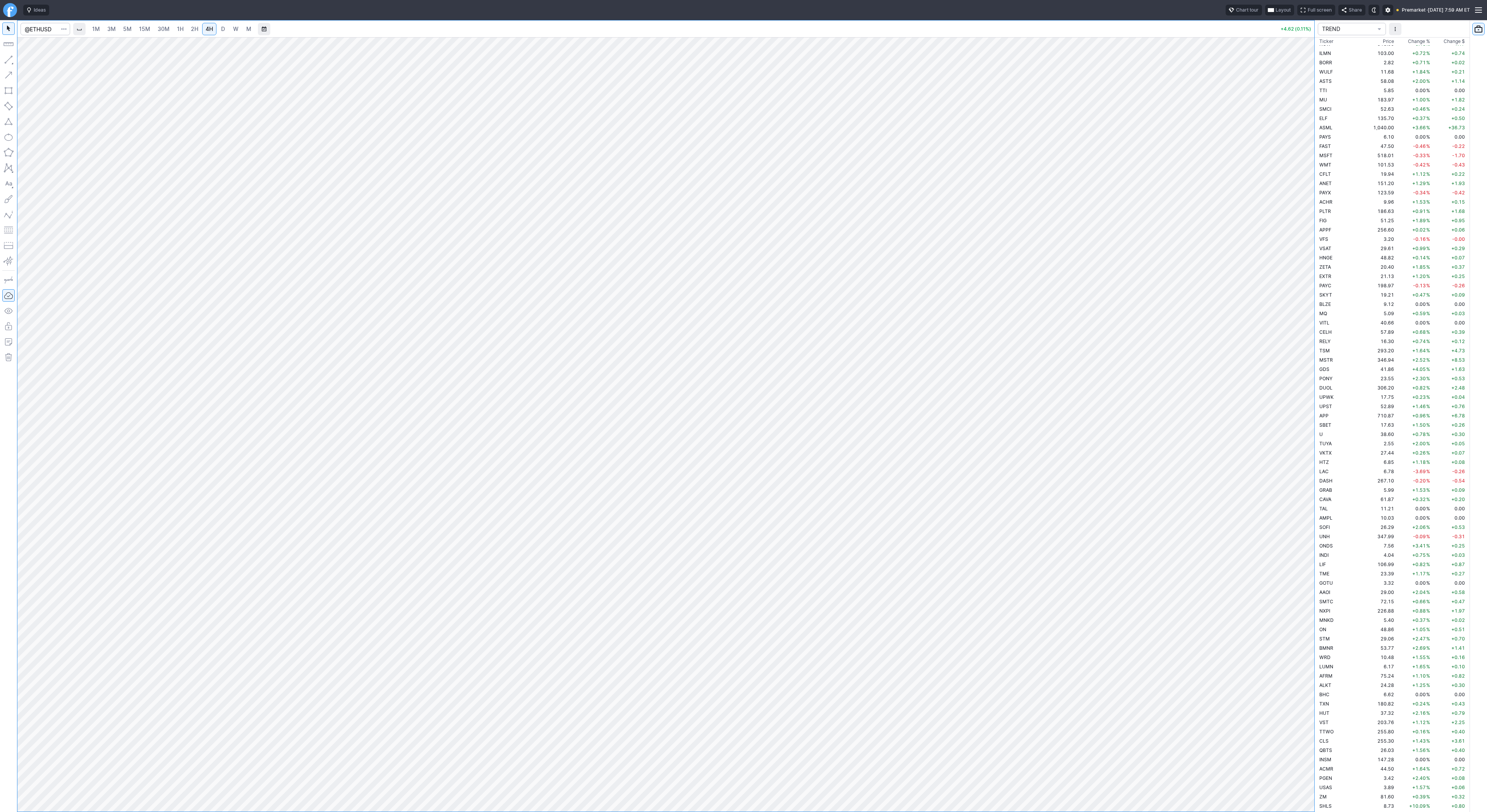
click at [223, 29] on span "D" at bounding box center [223, 28] width 4 height 6
click at [192, 29] on span "2H" at bounding box center [195, 28] width 8 height 6
click at [26, 62] on span "button" at bounding box center [25, 61] width 5 height 11
click at [6, 61] on button "button" at bounding box center [8, 59] width 12 height 12
click at [3, 60] on button "button" at bounding box center [8, 59] width 12 height 12
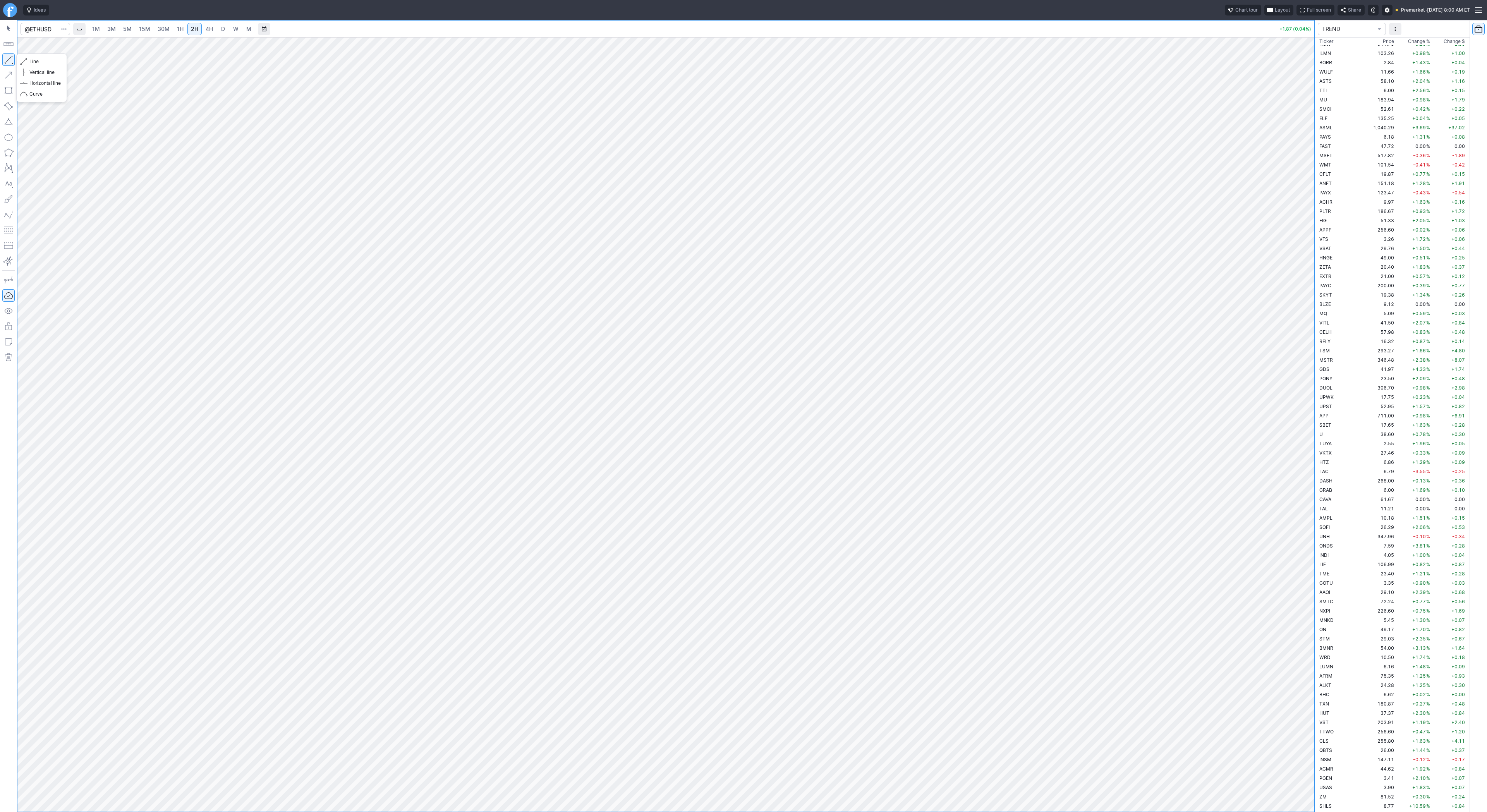
click at [12, 63] on button "button" at bounding box center [8, 59] width 12 height 12
click at [29, 61] on button "Line" at bounding box center [42, 61] width 45 height 11
click at [1306, 218] on div at bounding box center [1306, 422] width 16 height 755
click at [10, 61] on button "button" at bounding box center [8, 59] width 12 height 12
click at [39, 62] on span "Line" at bounding box center [45, 61] width 31 height 8
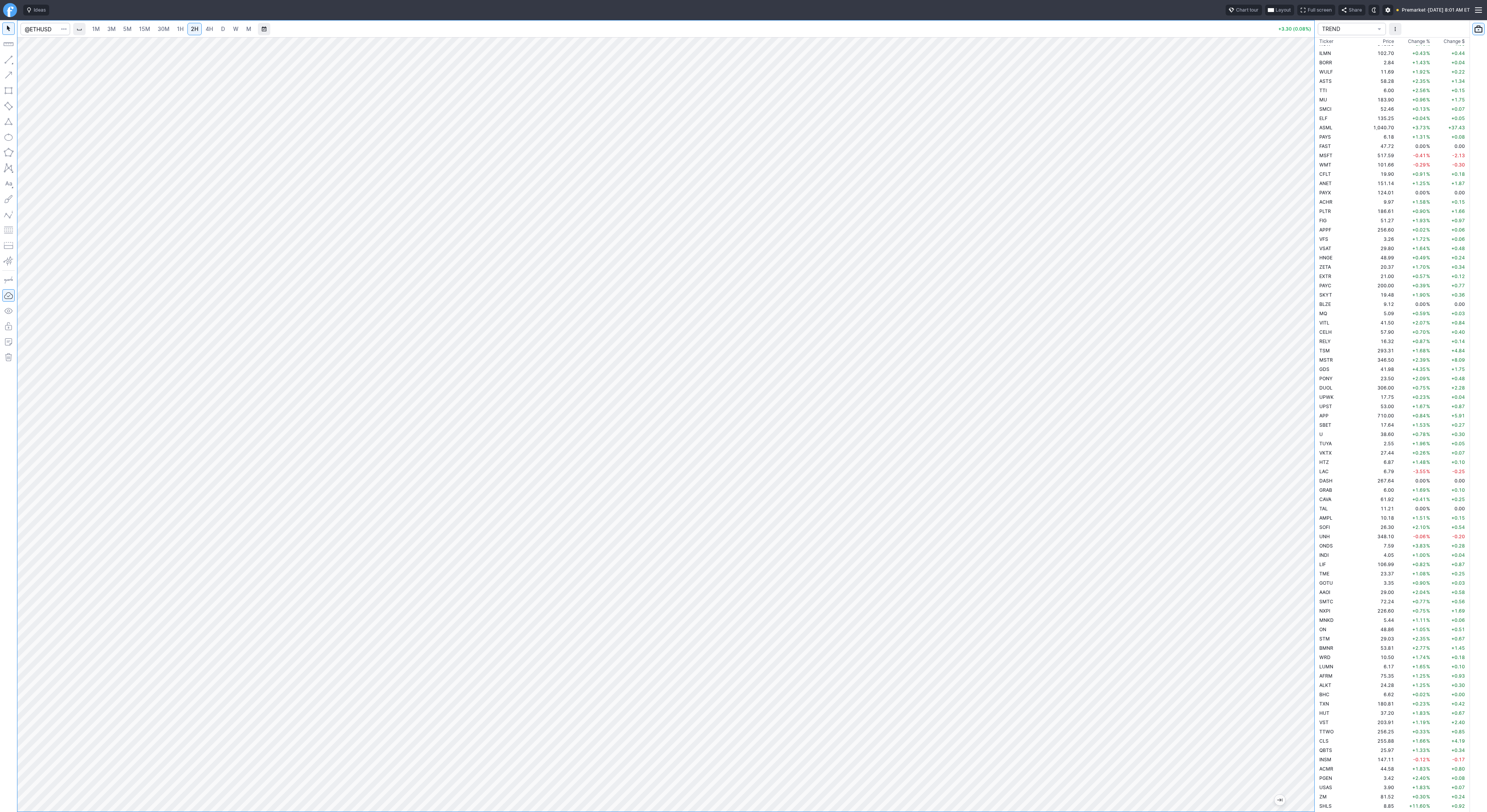
click at [1410, 43] on span "Change %" at bounding box center [1419, 41] width 22 height 8
click at [1409, 54] on span "+11.60" at bounding box center [1417, 53] width 17 height 6
click at [1366, 121] on td "3.63" at bounding box center [1381, 118] width 29 height 9
click at [1366, 133] on td "136.10" at bounding box center [1381, 137] width 29 height 9
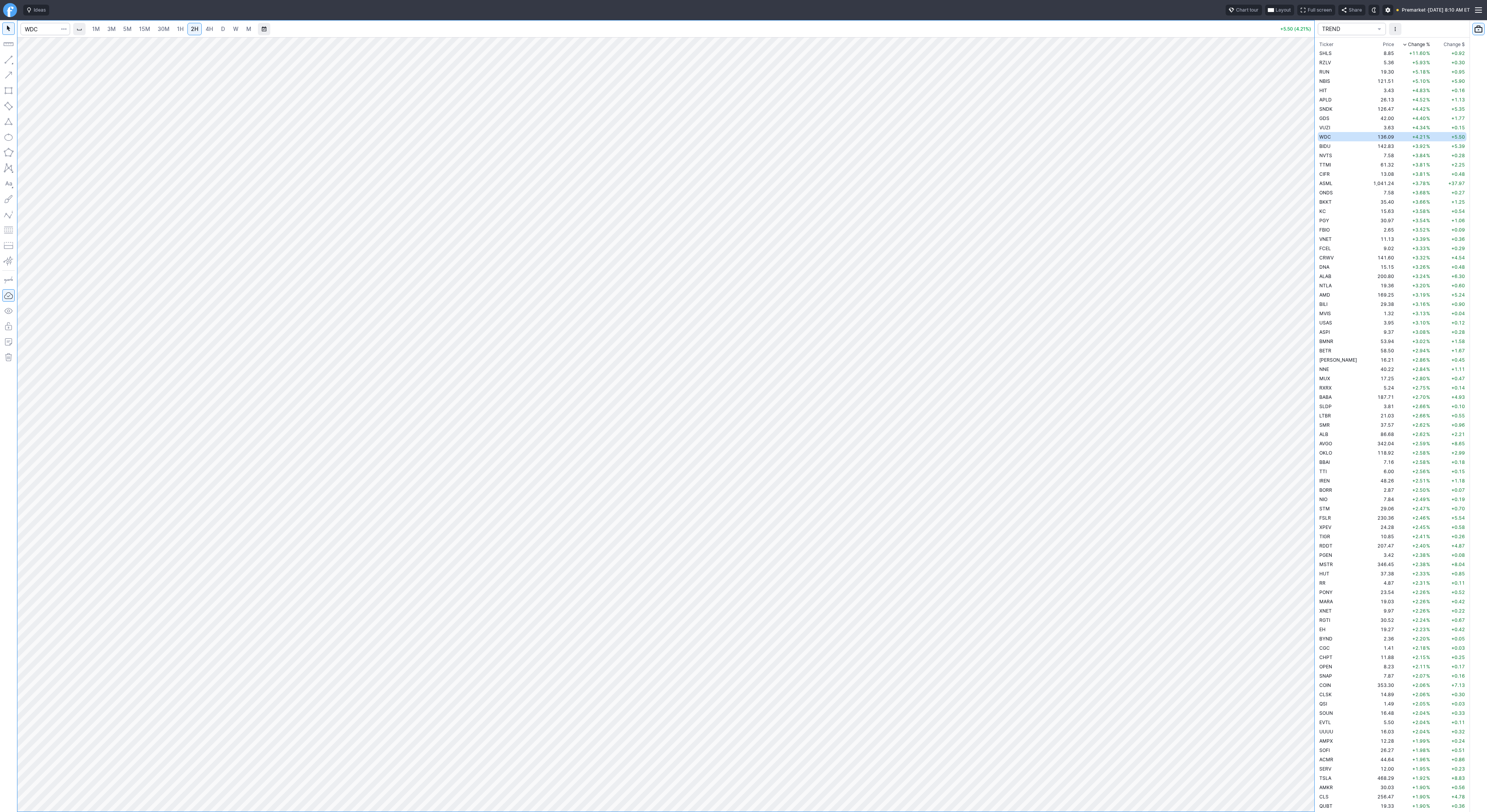
click at [223, 31] on span "D" at bounding box center [223, 28] width 4 height 6
click at [235, 28] on span "W" at bounding box center [236, 28] width 5 height 6
click at [32, 61] on span "Line" at bounding box center [45, 61] width 31 height 8
click at [24, 59] on div "Line Vertical line Horizontal line Curve" at bounding box center [42, 78] width 51 height 49
click at [33, 62] on span "Line" at bounding box center [45, 61] width 31 height 8
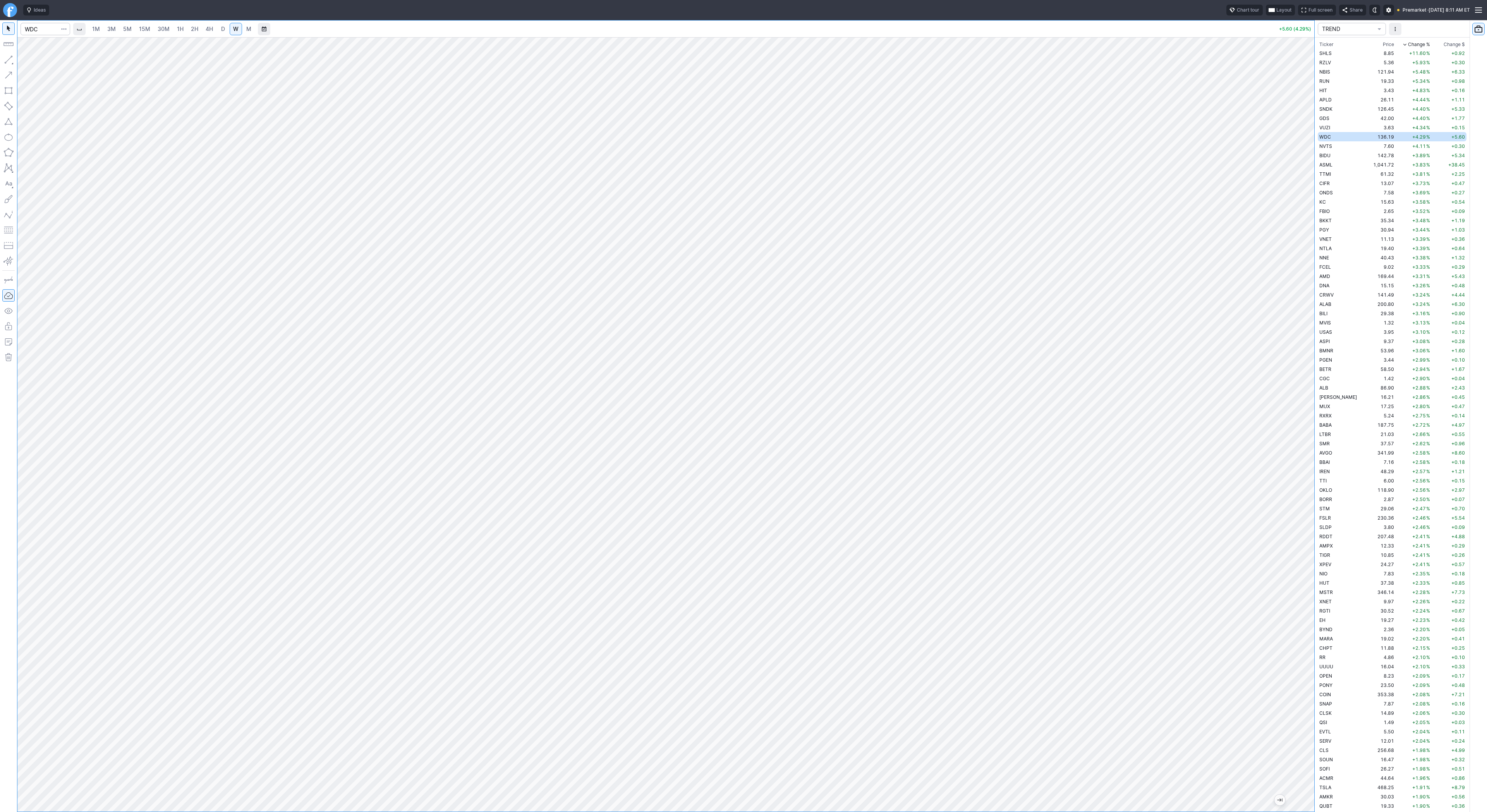
drag, startPoint x: 31, startPoint y: 62, endPoint x: 51, endPoint y: 78, distance: 25.6
click at [31, 62] on div "Line Vertical line Horizontal line Curve" at bounding box center [42, 78] width 51 height 49
drag, startPoint x: 39, startPoint y: 61, endPoint x: 55, endPoint y: 73, distance: 20.0
click at [41, 63] on span "Line" at bounding box center [45, 61] width 31 height 8
click at [37, 62] on span "Line" at bounding box center [45, 61] width 31 height 8
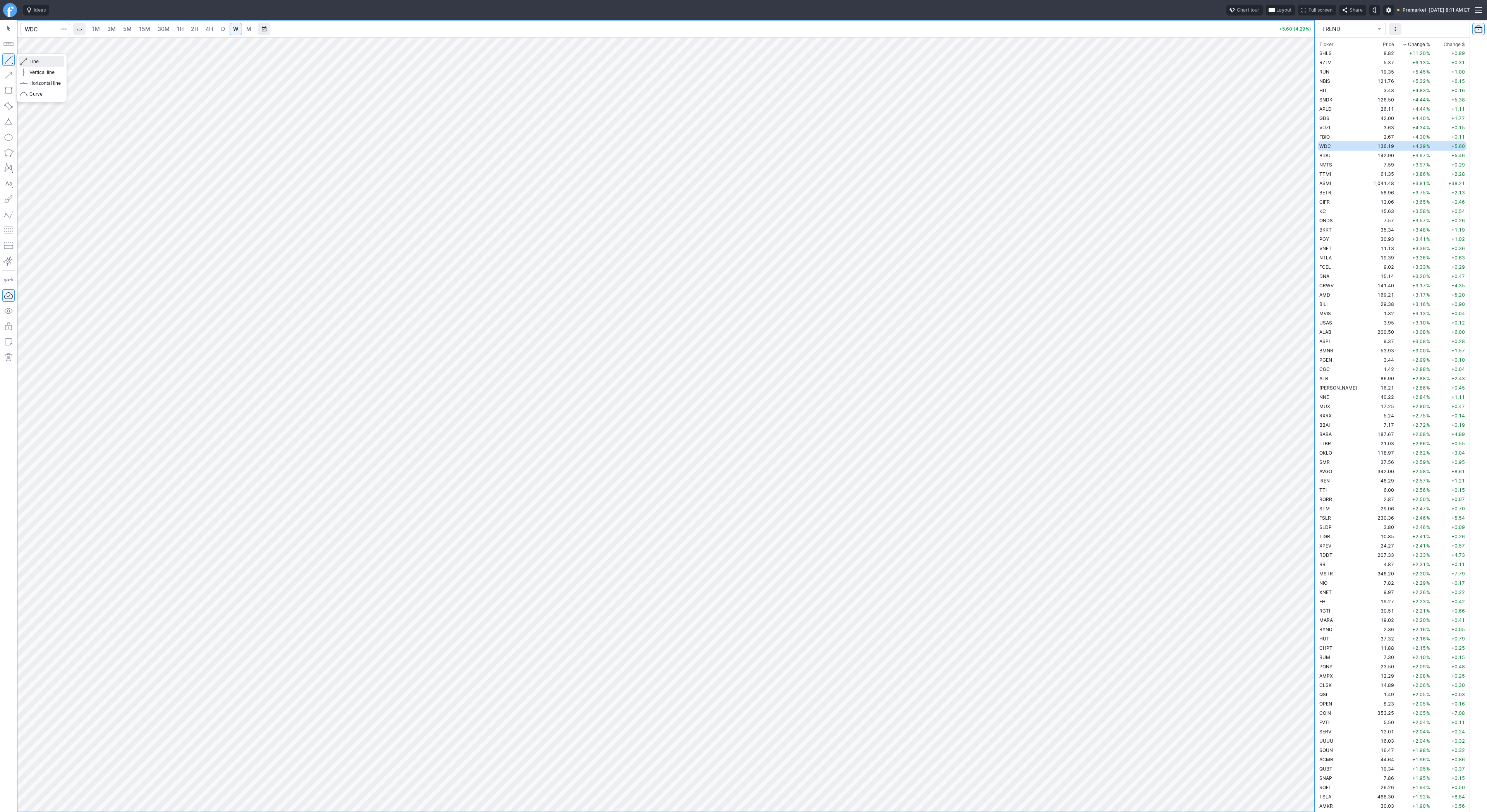
click at [38, 62] on span "Line" at bounding box center [45, 61] width 31 height 8
drag, startPoint x: 25, startPoint y: 59, endPoint x: 50, endPoint y: 100, distance: 48.0
click at [24, 60] on div "Line Vertical line Horizontal line Curve" at bounding box center [42, 78] width 51 height 49
drag, startPoint x: 1309, startPoint y: 118, endPoint x: 1302, endPoint y: 170, distance: 52.5
click at [1302, 170] on div at bounding box center [1306, 422] width 16 height 755
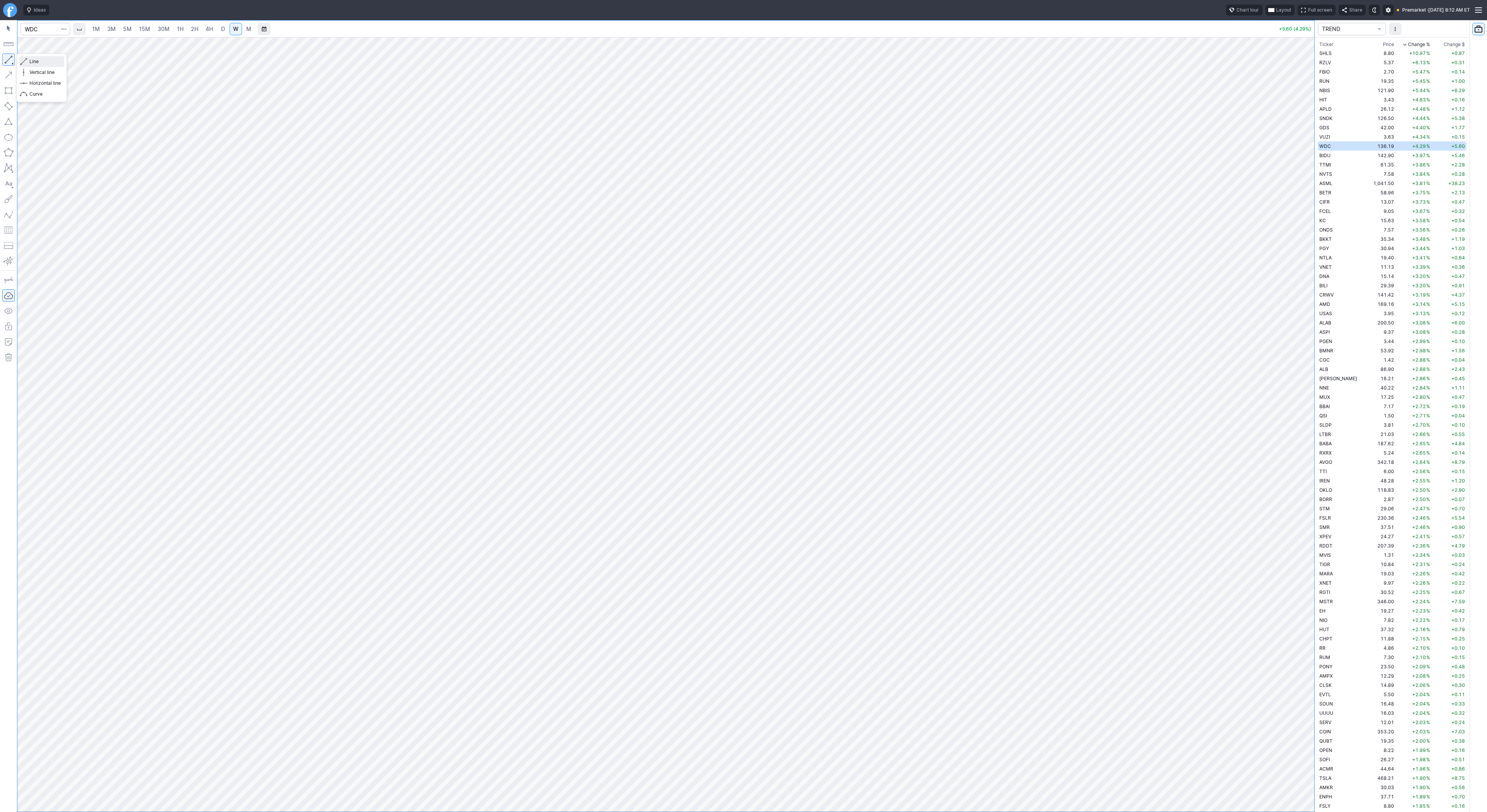
click at [50, 62] on span "Line" at bounding box center [45, 61] width 31 height 8
click at [36, 61] on span "Line" at bounding box center [45, 61] width 31 height 8
click at [110, 29] on span "3M" at bounding box center [111, 28] width 9 height 6
click at [144, 29] on span "15M" at bounding box center [144, 28] width 11 height 6
click at [166, 27] on span "30M" at bounding box center [163, 28] width 12 height 6
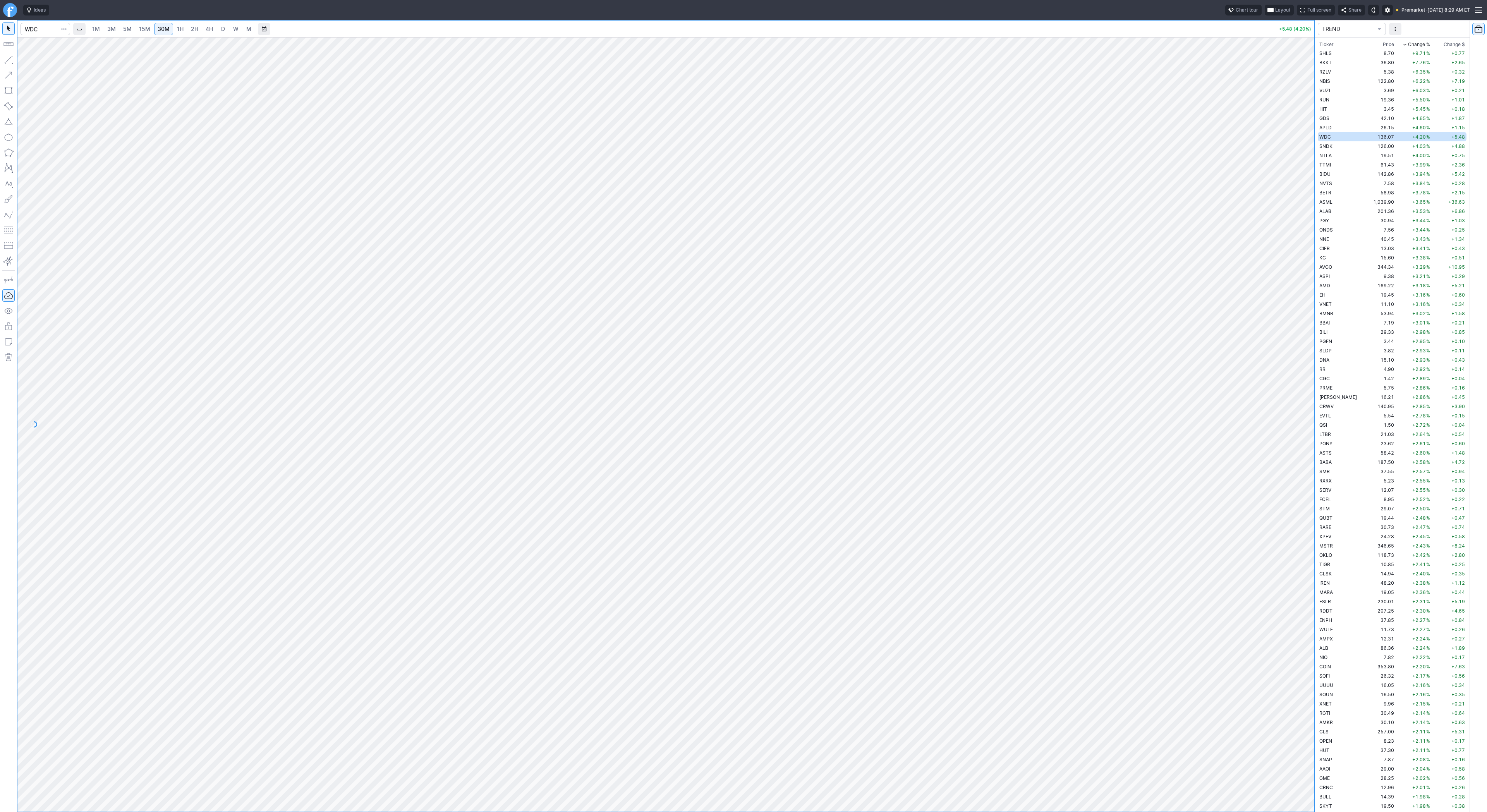
click at [240, 31] on link "W" at bounding box center [236, 29] width 12 height 12
click at [221, 31] on span "D" at bounding box center [223, 28] width 4 height 6
click at [49, 30] on input "Search" at bounding box center [46, 29] width 50 height 12
type input "bmnr"
click at [53, 43] on span "BitMine Immersion Technologies Inc" at bounding box center [91, 46] width 78 height 6
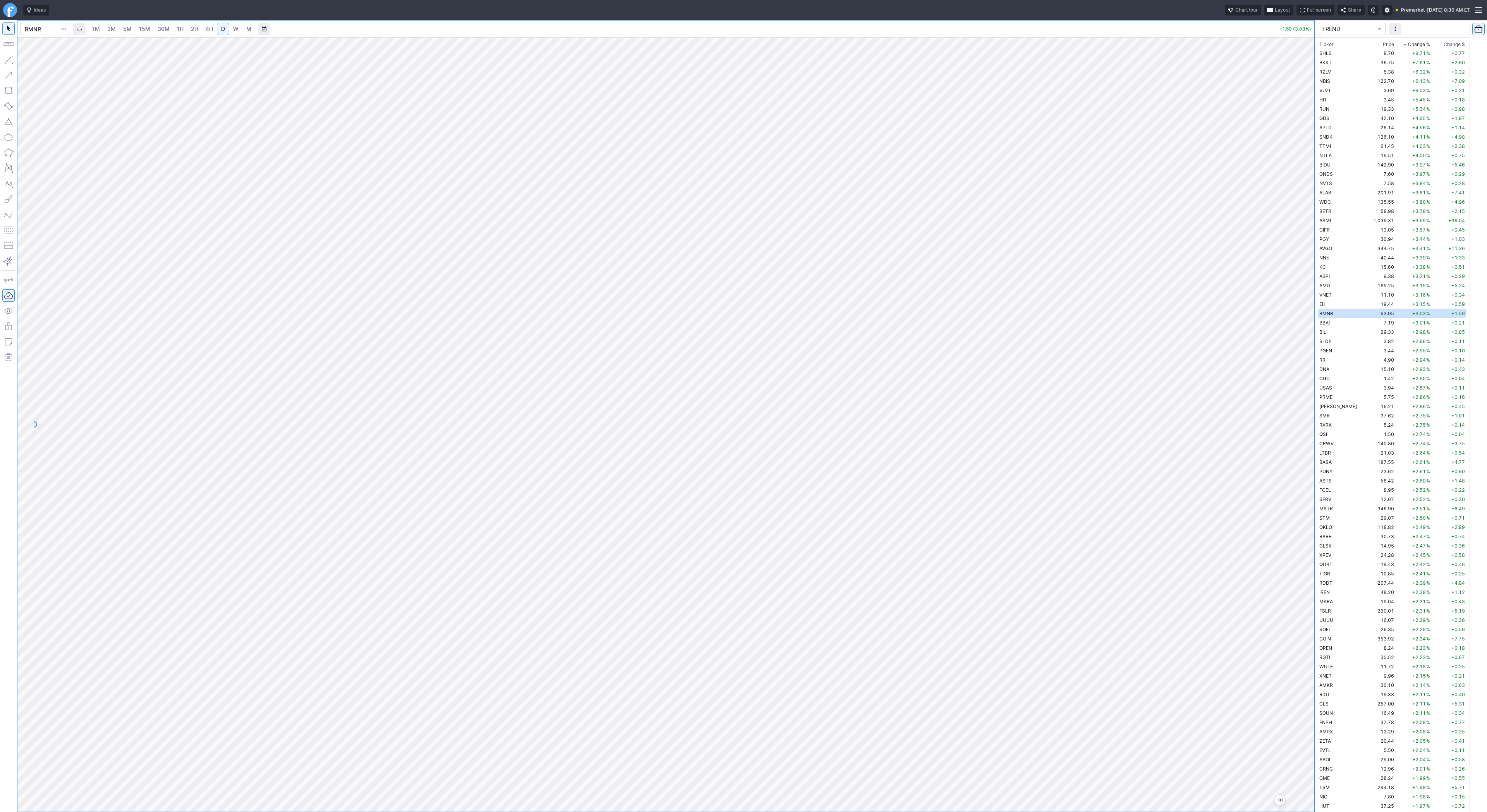
click at [131, 31] on link "5M" at bounding box center [127, 29] width 16 height 12
click at [177, 31] on span "1H" at bounding box center [180, 28] width 6 height 6
click at [31, 27] on input "Search" at bounding box center [46, 29] width 50 height 12
type input "qs"
click at [44, 43] on span "QS" at bounding box center [40, 46] width 25 height 6
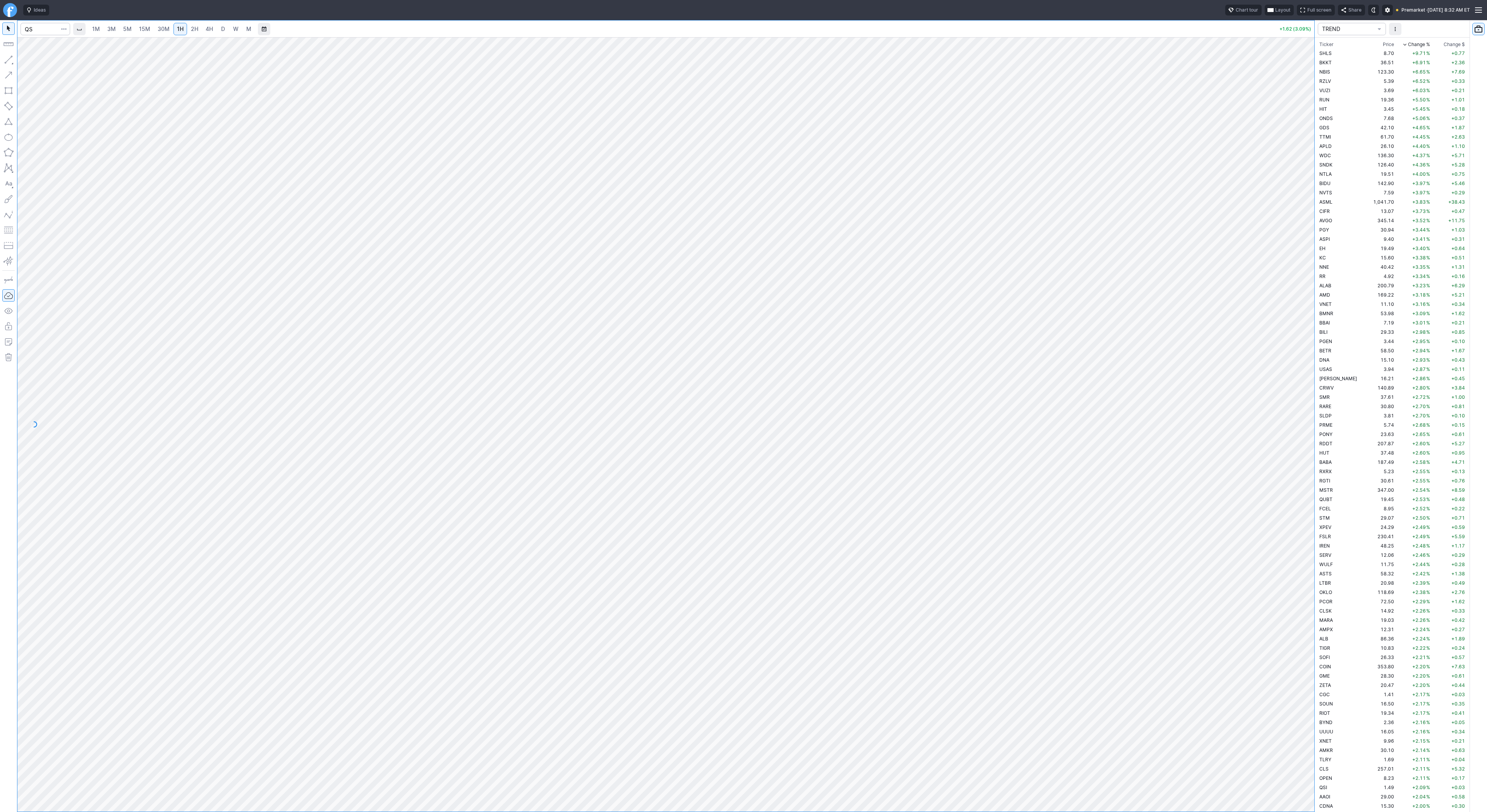
scroll to position [2072, 0]
click at [227, 29] on link "D" at bounding box center [223, 29] width 12 height 12
click at [1288, 401] on div at bounding box center [666, 424] width 1297 height 774
click at [175, 25] on link "1H" at bounding box center [180, 29] width 13 height 12
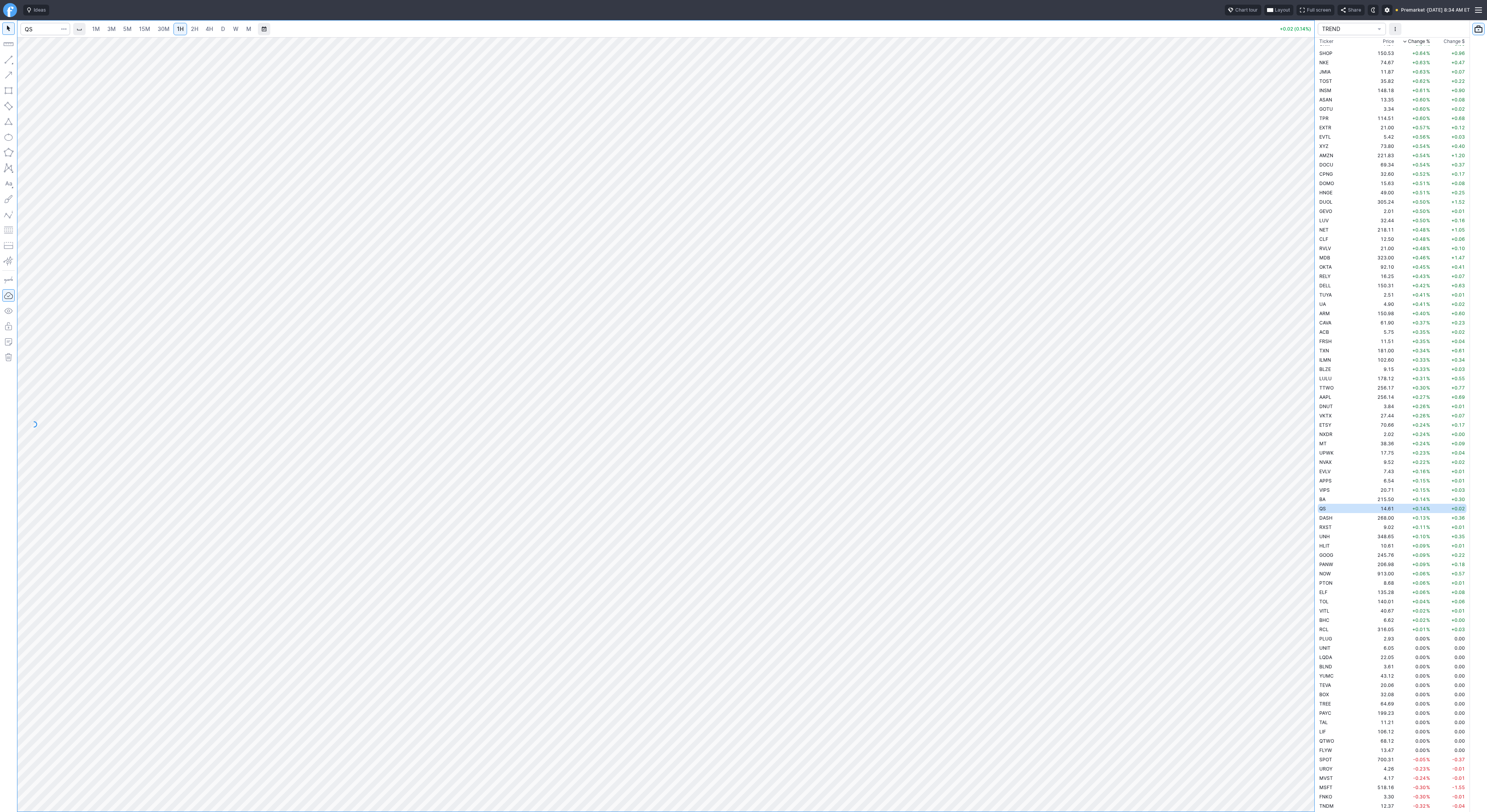
click at [129, 29] on span "5M" at bounding box center [127, 28] width 9 height 6
click at [214, 35] on div "1M 3M 5M 15M 30M 1H 2H 4H D W M" at bounding box center [171, 29] width 167 height 14
click at [208, 31] on span "4H" at bounding box center [209, 28] width 8 height 6
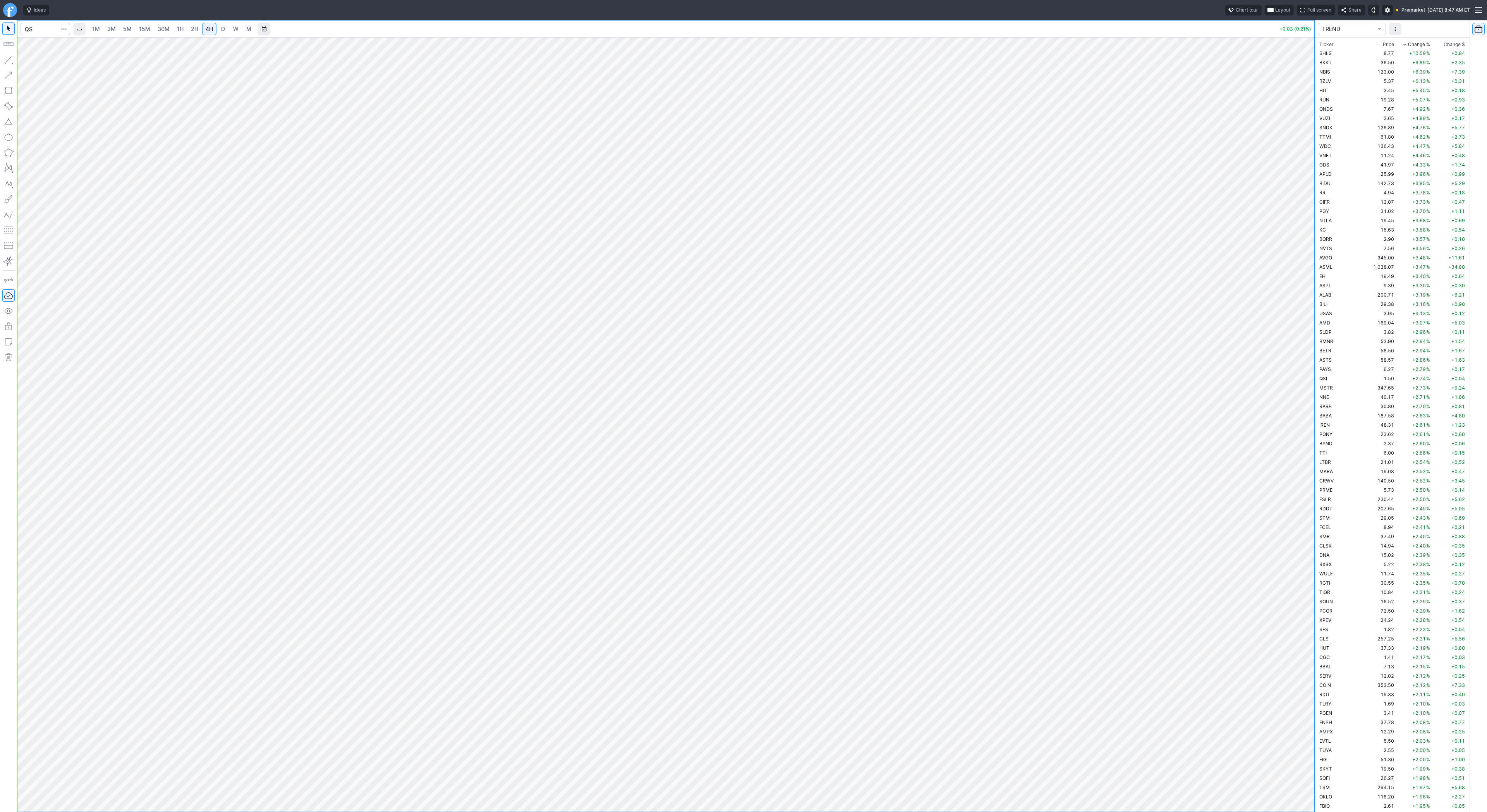
scroll to position [2072, 0]
